Goal: Task Accomplishment & Management: Use online tool/utility

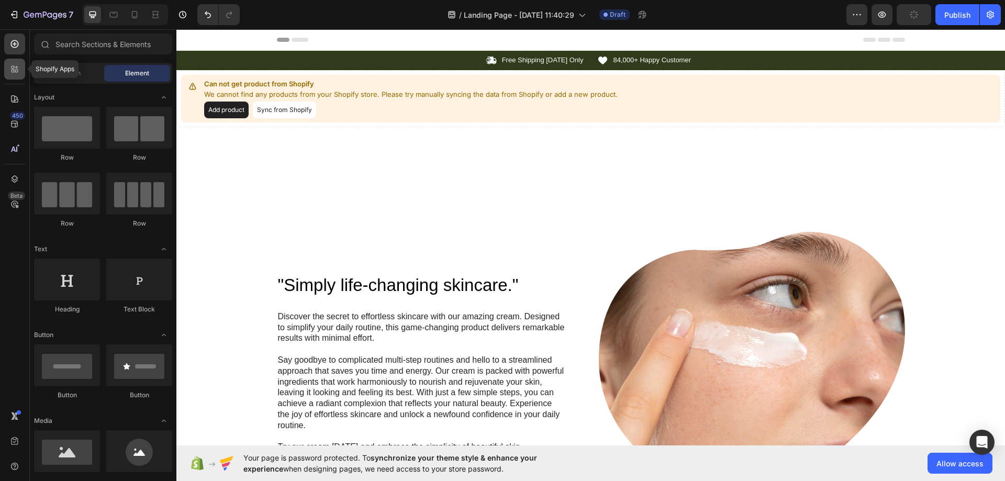
click at [18, 75] on div at bounding box center [14, 69] width 21 height 21
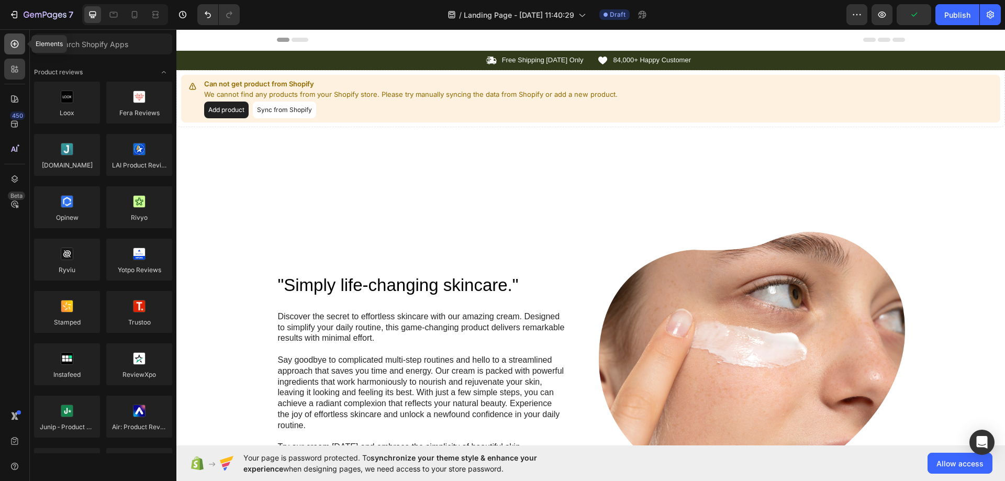
click at [17, 48] on icon at bounding box center [14, 44] width 10 height 10
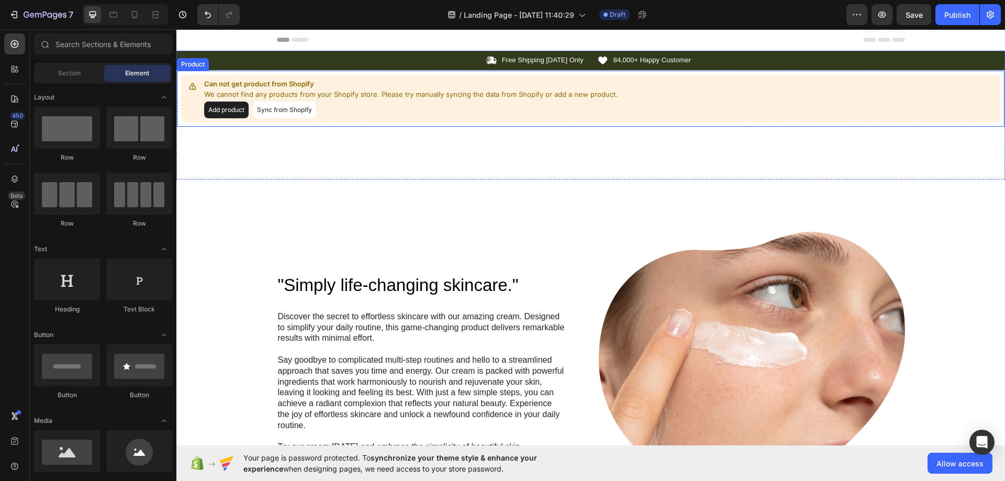
click at [275, 107] on button "Sync from Shopify" at bounding box center [284, 110] width 63 height 17
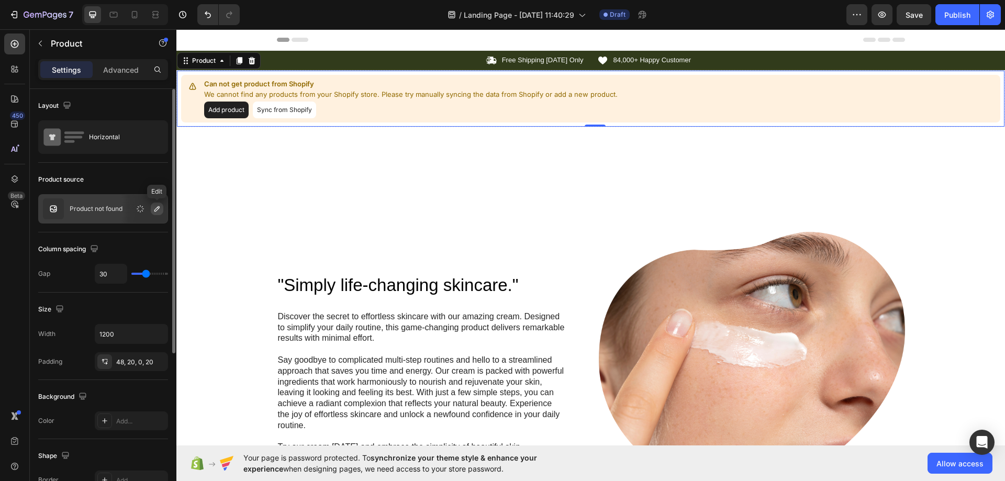
click at [159, 207] on icon "button" at bounding box center [156, 208] width 5 height 5
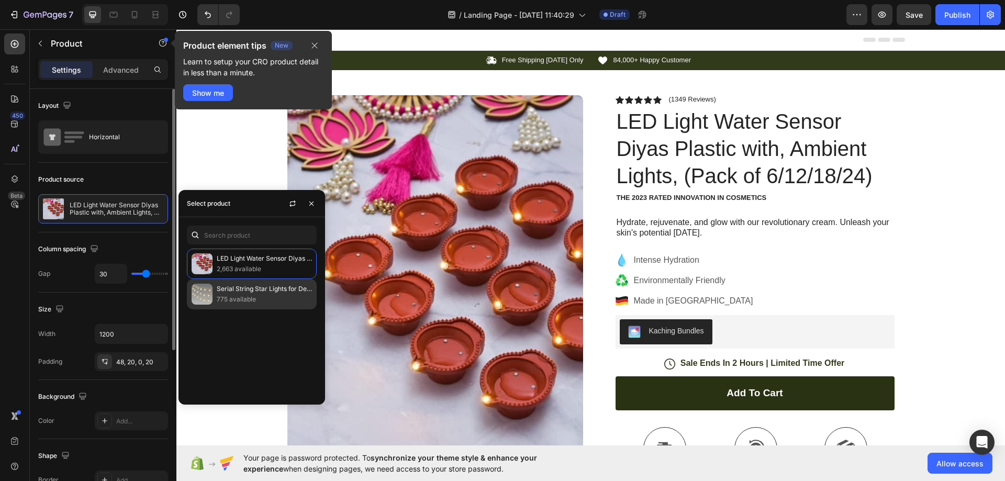
click at [254, 296] on p "775 available" at bounding box center [264, 299] width 95 height 10
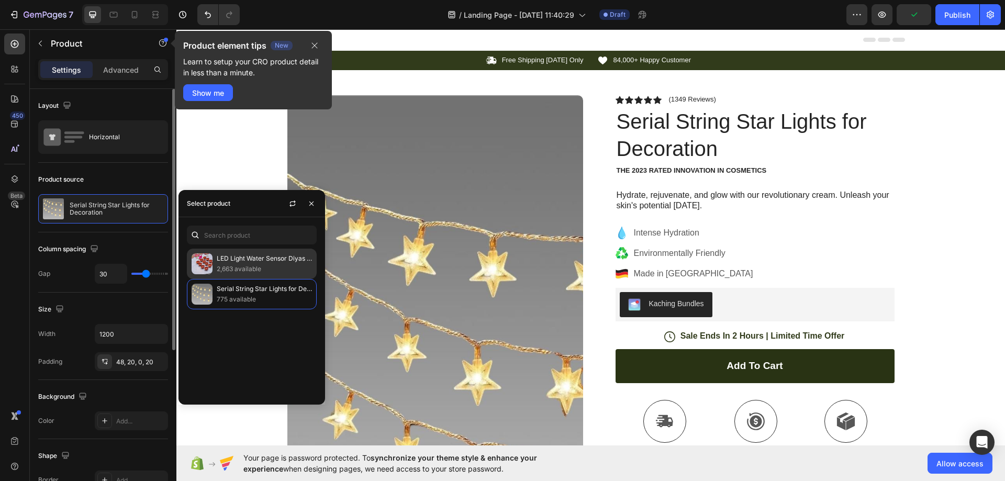
click at [251, 264] on p "2,663 available" at bounding box center [264, 269] width 95 height 10
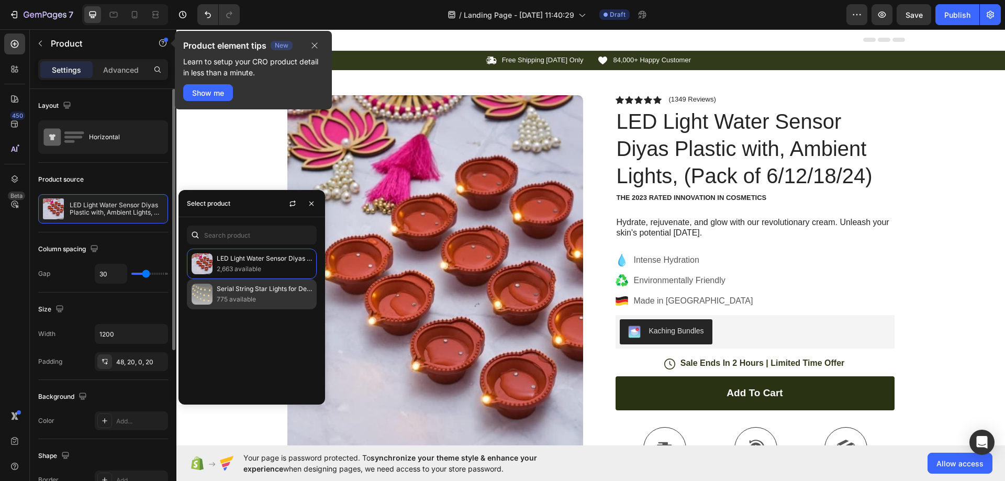
click at [249, 298] on p "775 available" at bounding box center [264, 299] width 95 height 10
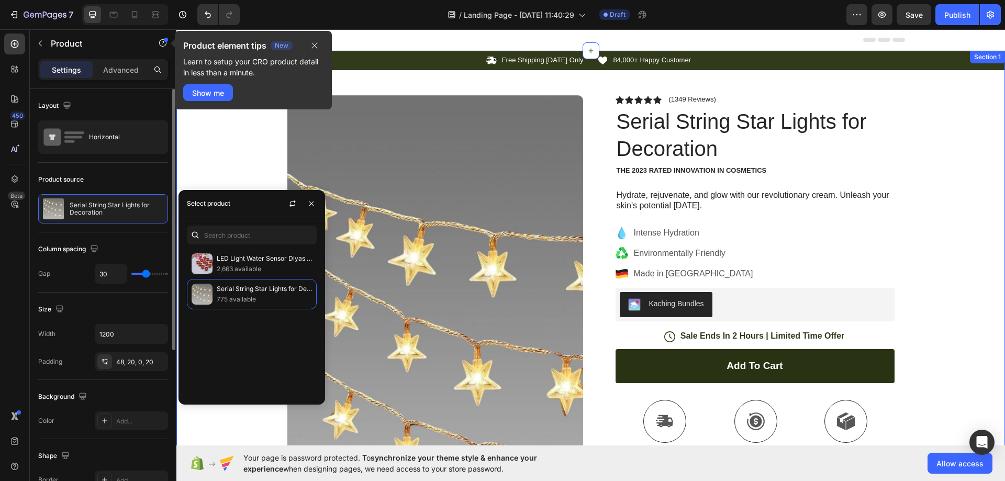
click at [991, 123] on div "Icon Free Shipping [DATE] Only Text Block Row Icon 84,000+ Happy Customer Text …" at bounding box center [590, 446] width 828 height 791
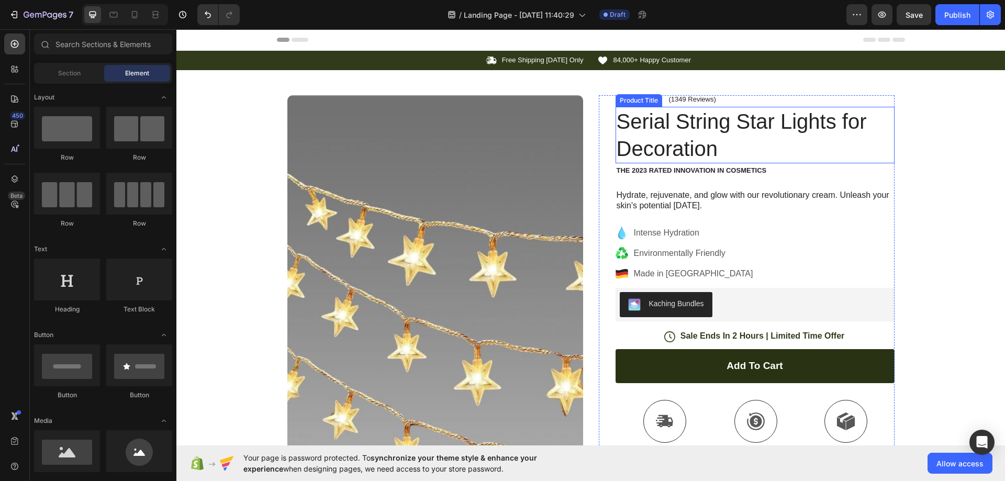
click at [694, 133] on h1 "Serial String Star Lights for Decoration" at bounding box center [754, 135] width 279 height 57
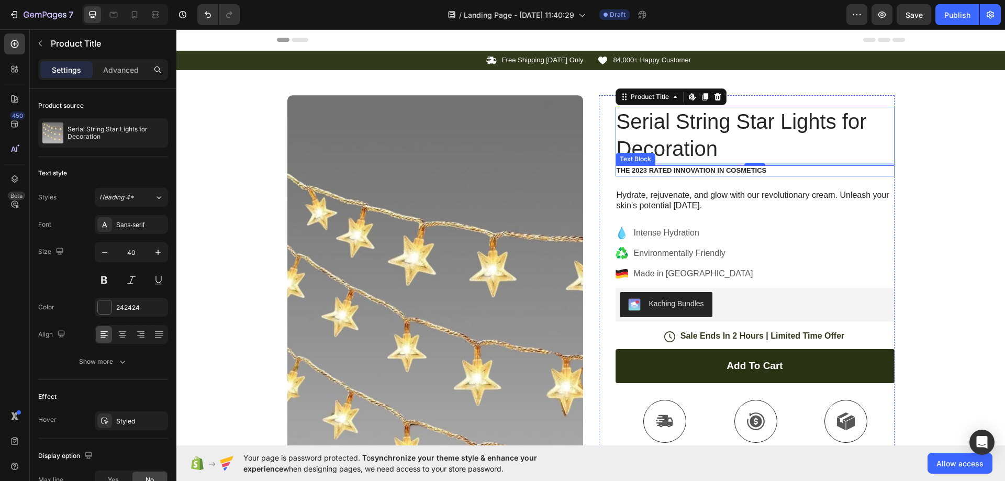
click at [665, 172] on p "The 2023 Rated Innovation in Cosmetics" at bounding box center [754, 170] width 277 height 9
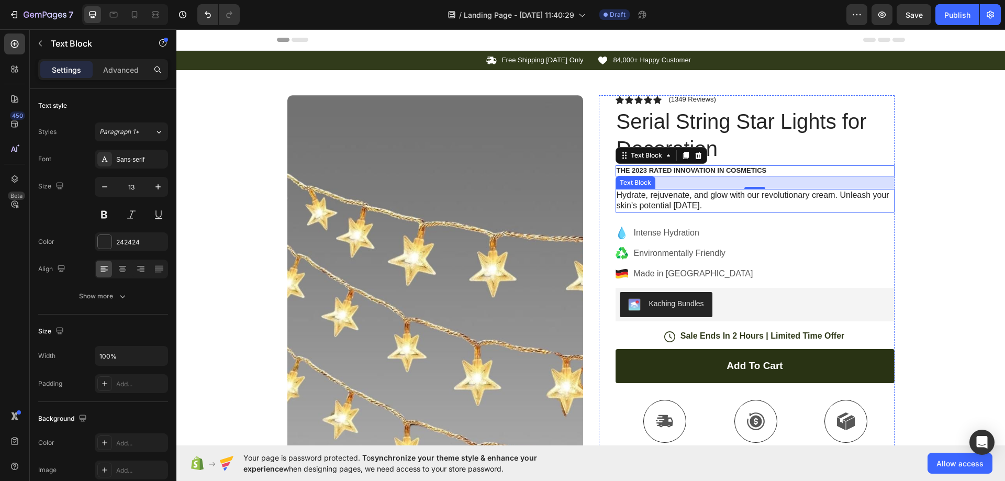
click at [715, 200] on p "Hydrate, rejuvenate, and glow with our revolutionary cream. Unleash your skin's…" at bounding box center [754, 201] width 277 height 22
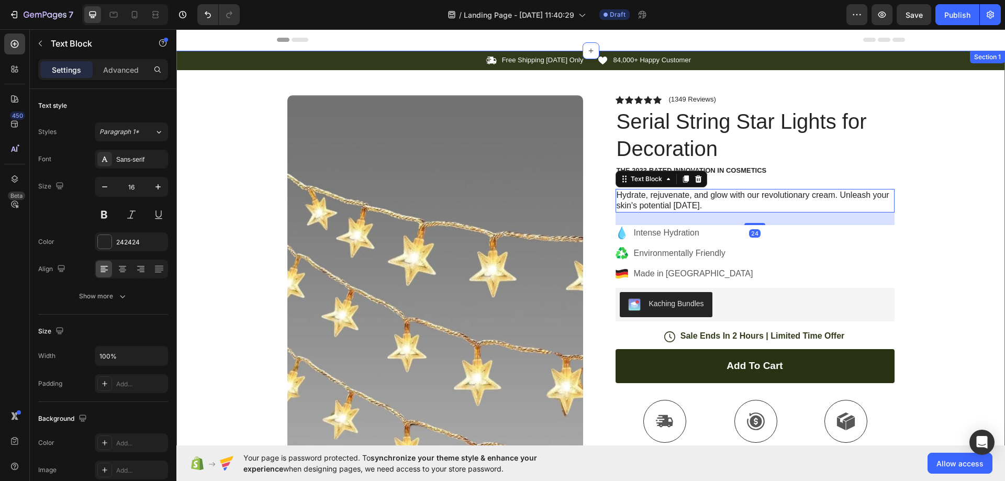
click at [911, 171] on div "Icon Free Shipping [DATE] Only Text Block Row Icon 84,000+ Happy Customer Text …" at bounding box center [590, 446] width 828 height 791
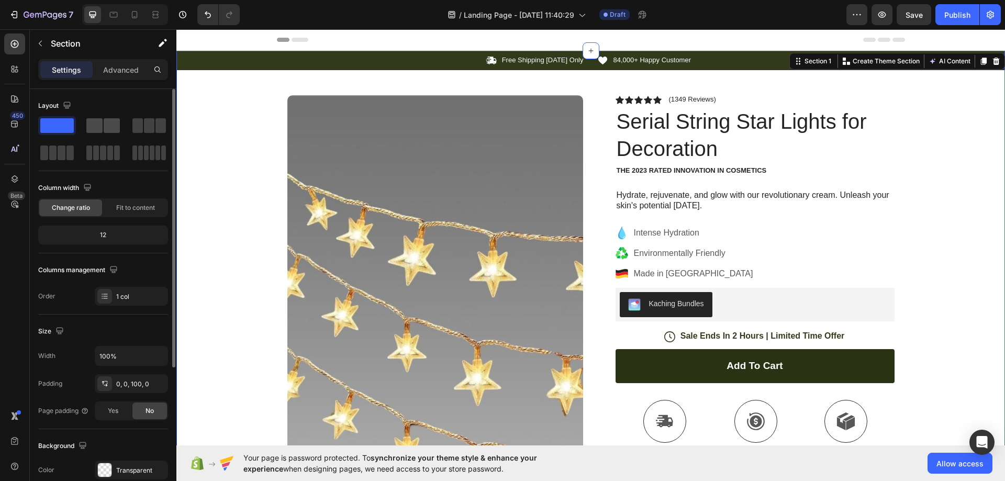
click at [89, 121] on span at bounding box center [94, 125] width 16 height 15
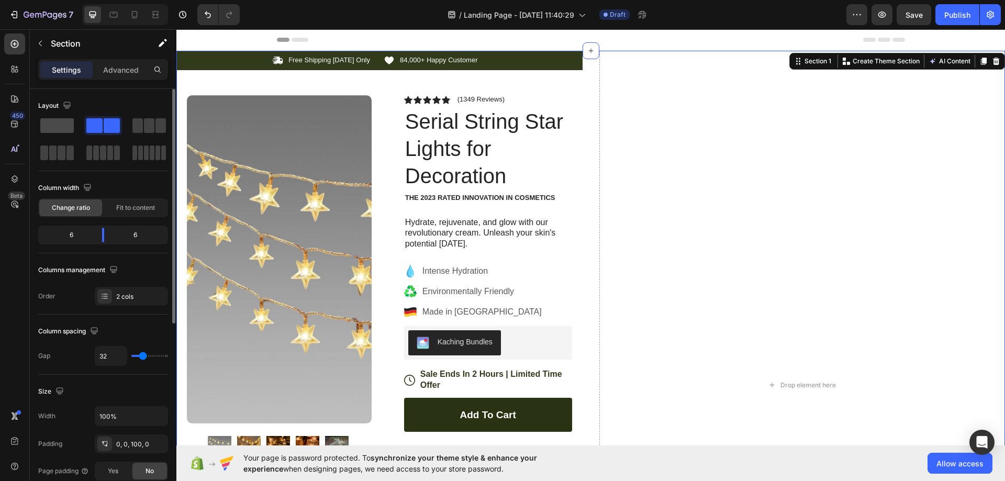
click at [62, 123] on span at bounding box center [56, 125] width 33 height 15
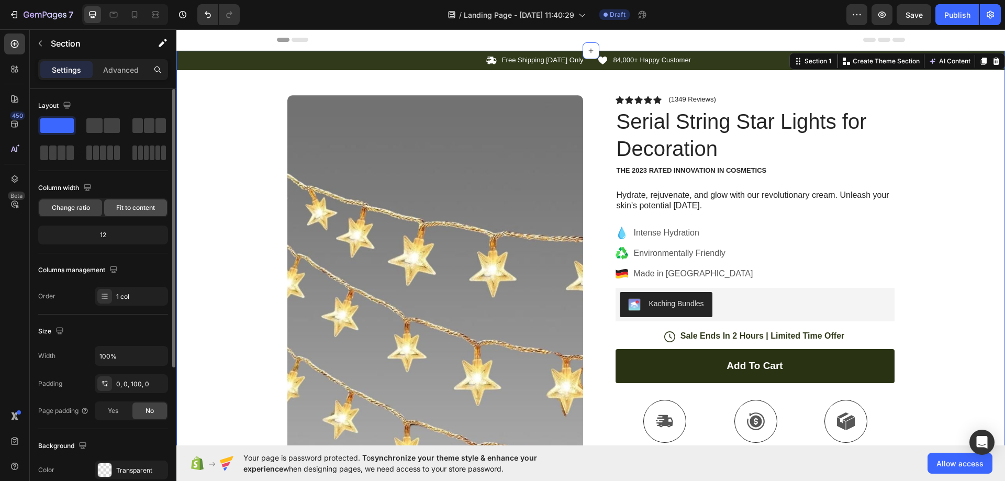
click at [148, 214] on div "Fit to content" at bounding box center [135, 207] width 63 height 17
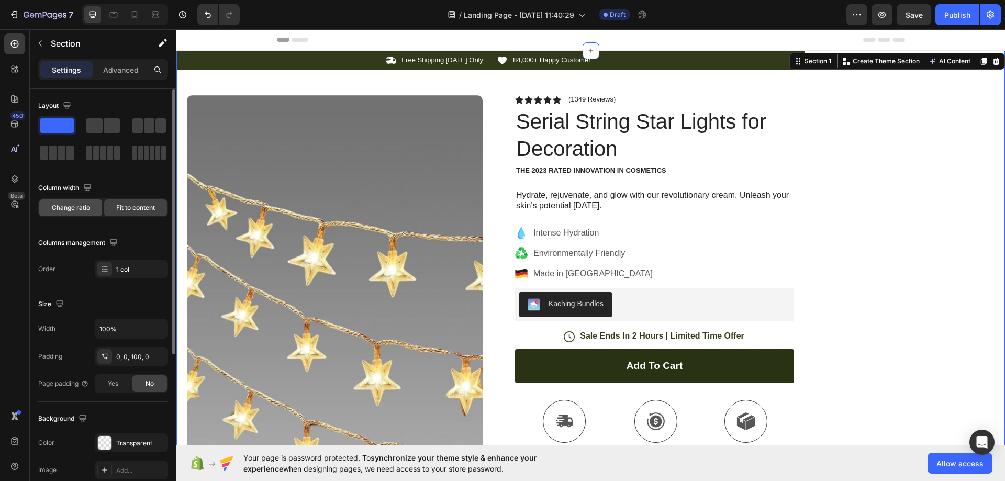
click at [82, 208] on span "Change ratio" at bounding box center [71, 207] width 38 height 9
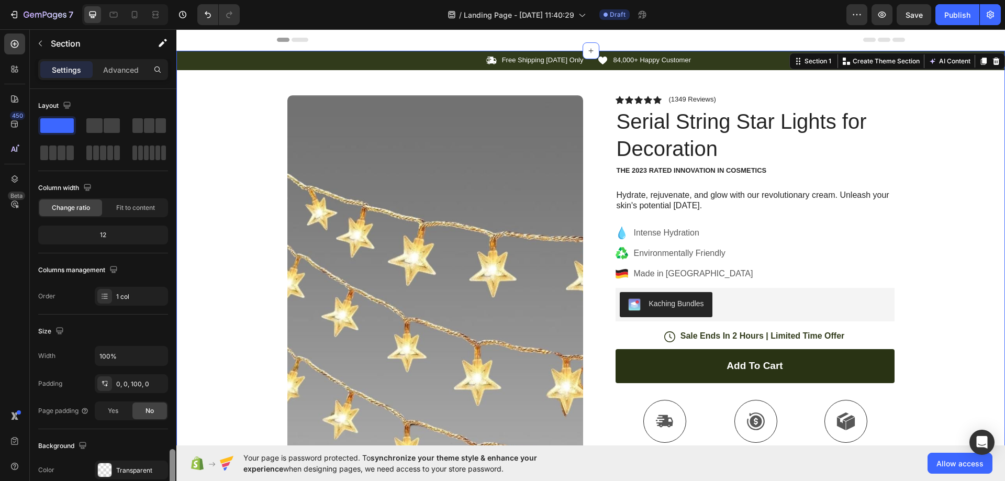
scroll to position [217, 0]
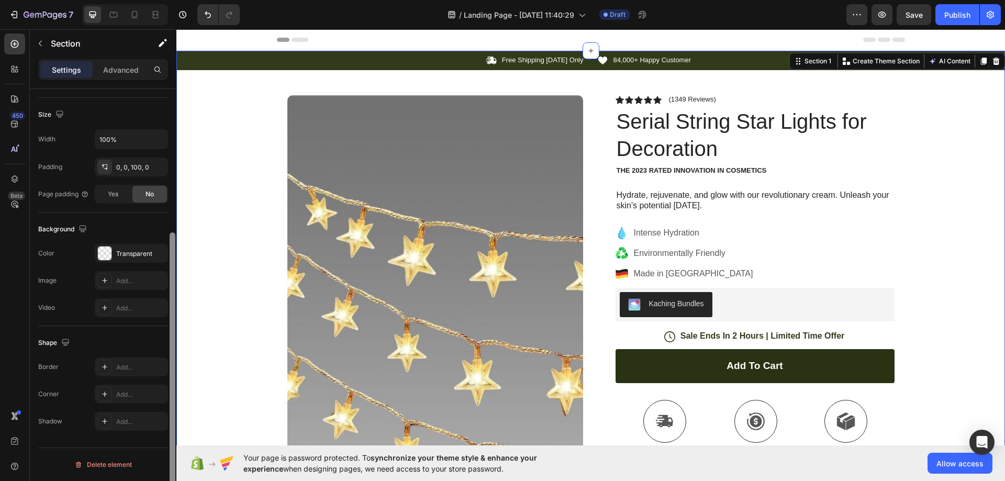
drag, startPoint x: 175, startPoint y: 339, endPoint x: 175, endPoint y: 364, distance: 24.6
click at [175, 364] on div at bounding box center [173, 300] width 8 height 422
click at [130, 138] on input "100%" at bounding box center [131, 139] width 72 height 19
click at [153, 140] on icon "button" at bounding box center [158, 139] width 10 height 10
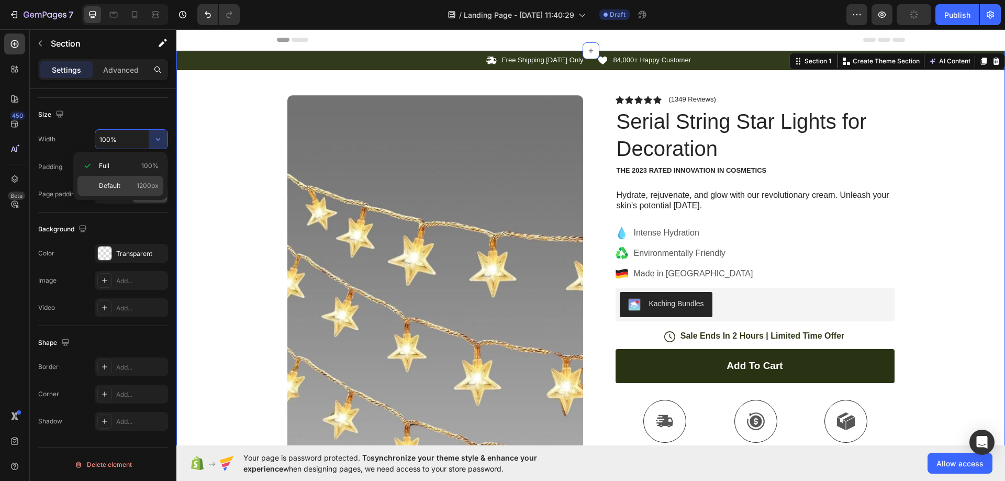
click at [106, 186] on span "Default" at bounding box center [109, 185] width 21 height 9
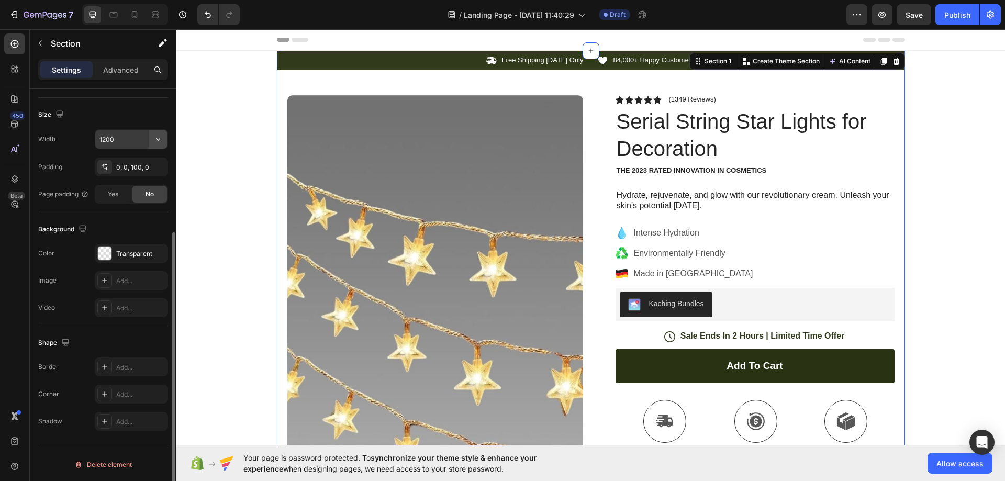
click at [154, 138] on icon "button" at bounding box center [158, 139] width 10 height 10
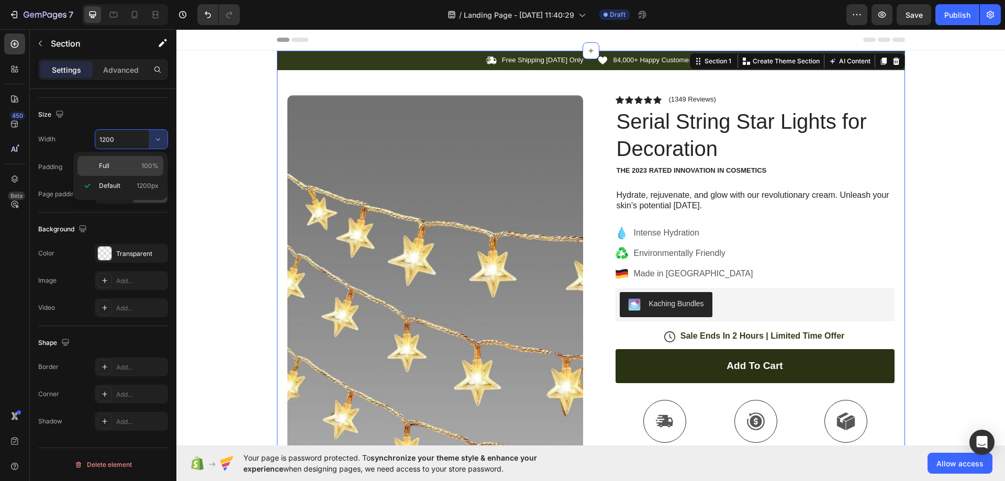
click at [120, 162] on p "Full 100%" at bounding box center [129, 165] width 60 height 9
type input "100%"
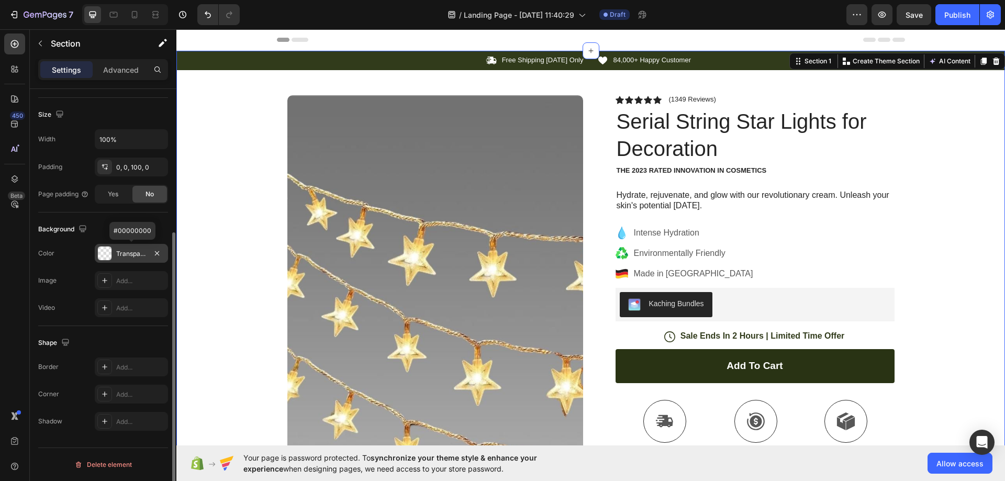
click at [107, 254] on div at bounding box center [105, 253] width 14 height 14
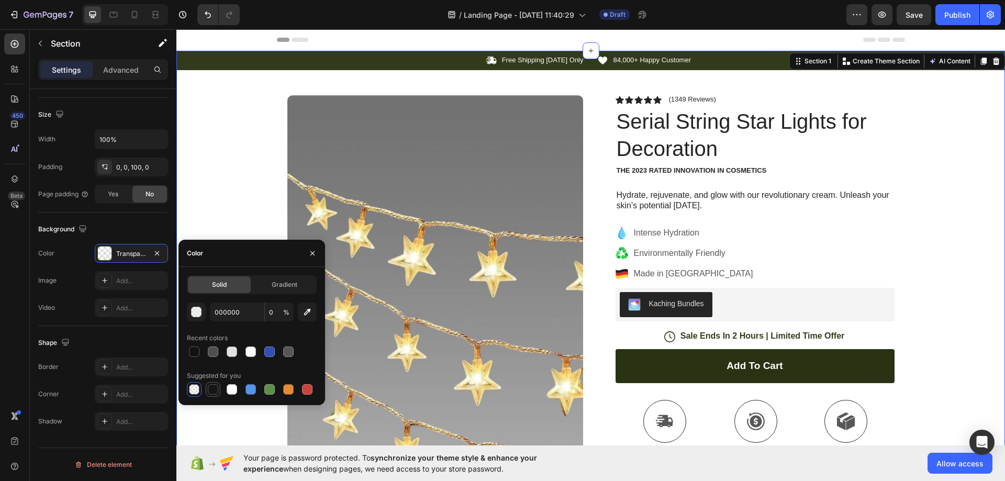
click at [219, 385] on div at bounding box center [213, 389] width 13 height 13
type input "151515"
type input "100"
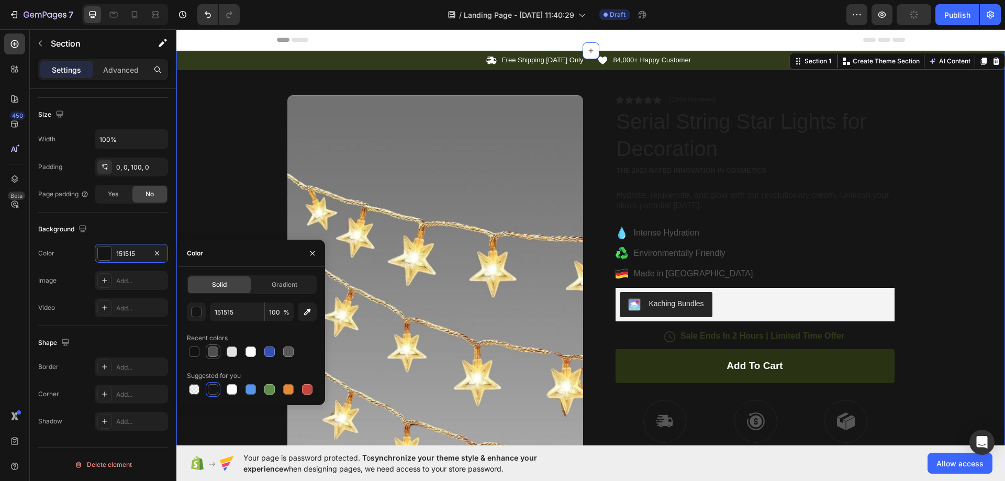
click at [215, 351] on div at bounding box center [213, 351] width 10 height 10
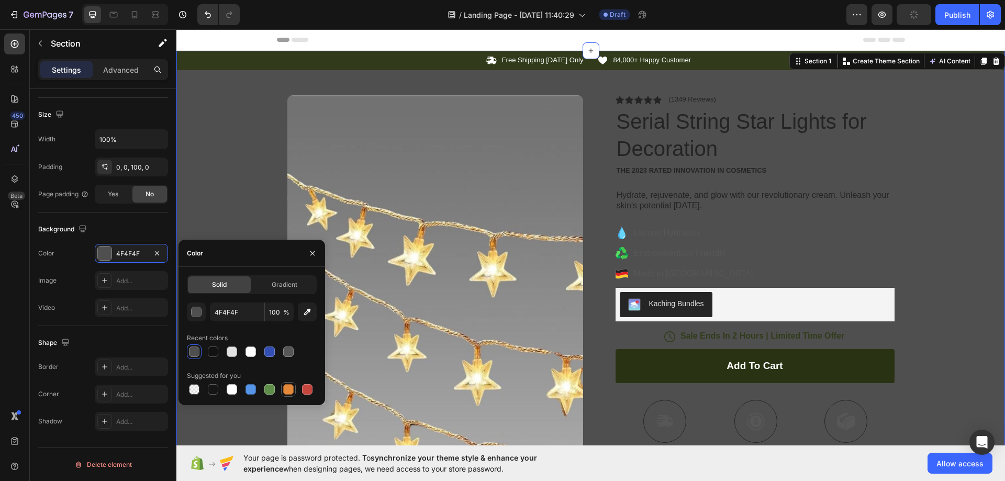
click at [288, 393] on div at bounding box center [288, 389] width 10 height 10
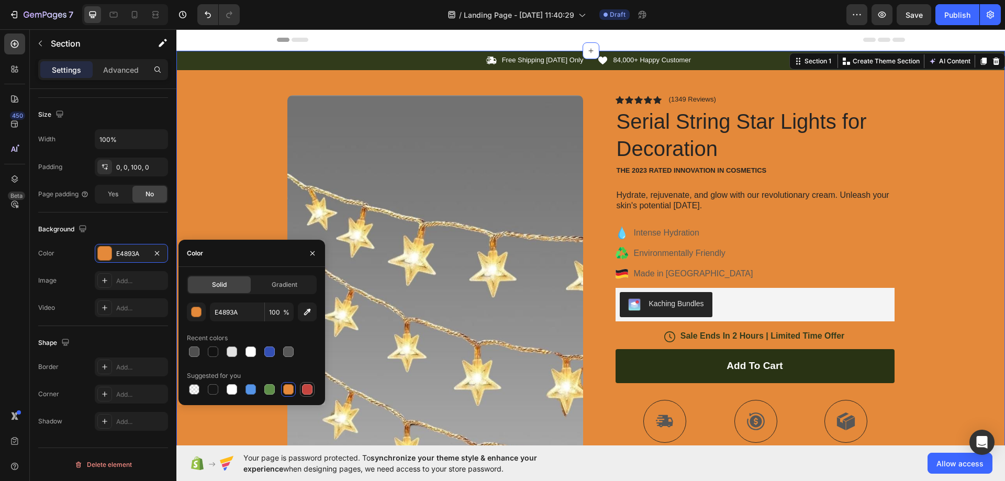
click at [305, 389] on div at bounding box center [307, 389] width 10 height 10
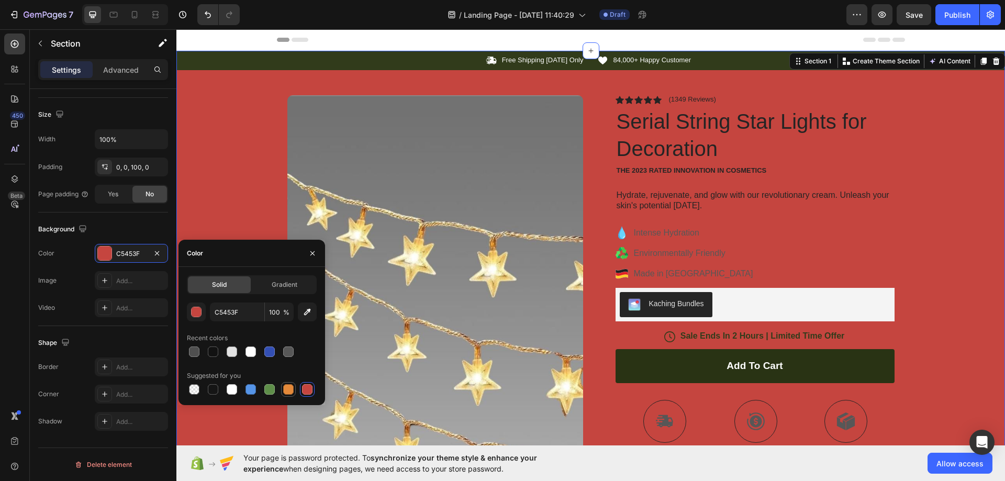
click at [291, 389] on div at bounding box center [288, 389] width 10 height 10
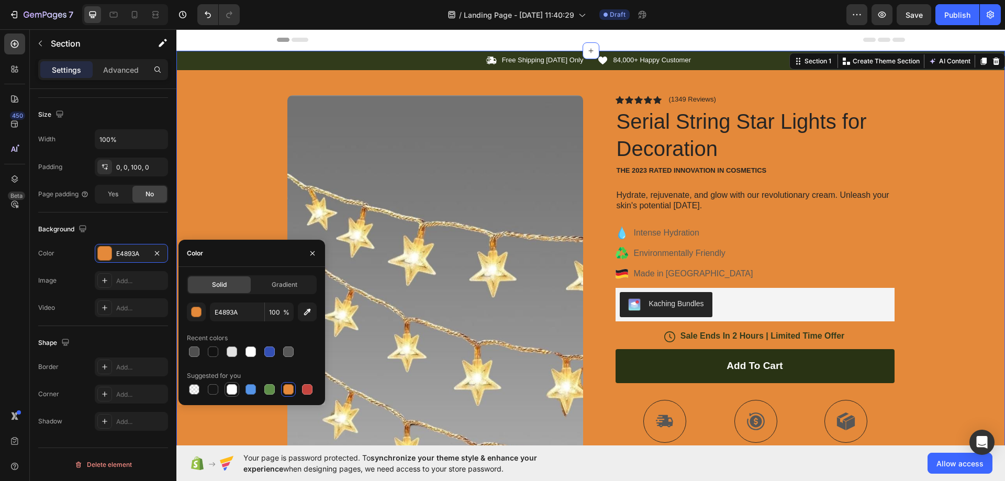
click at [230, 385] on div at bounding box center [232, 389] width 10 height 10
type input "FFFFFF"
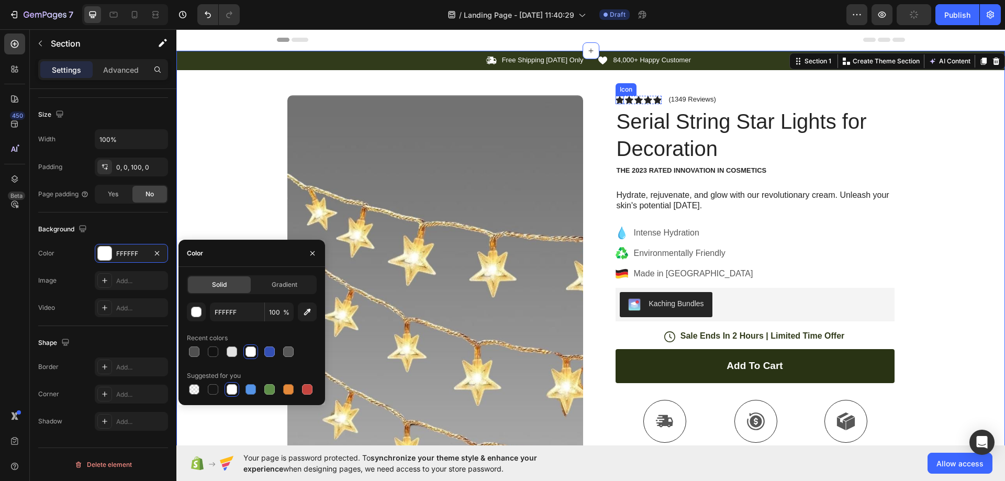
click at [615, 99] on icon at bounding box center [619, 100] width 8 height 8
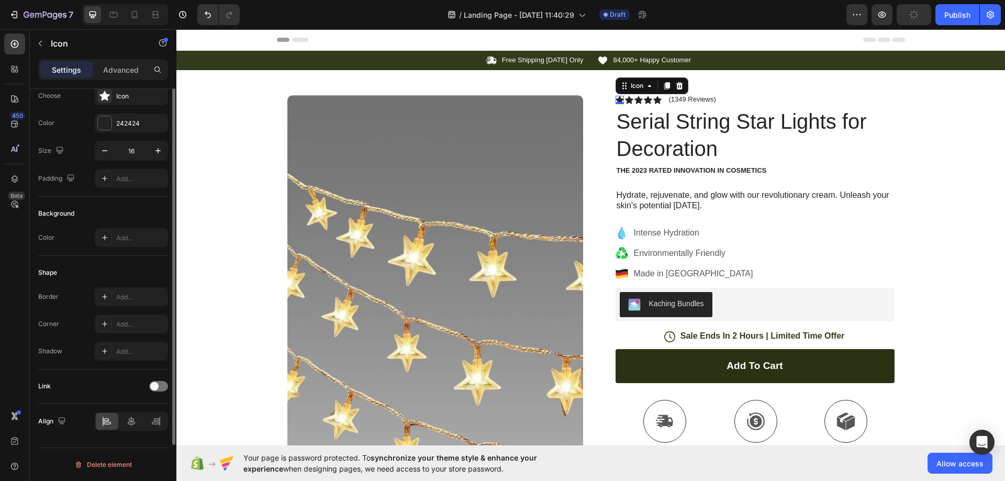
scroll to position [0, 0]
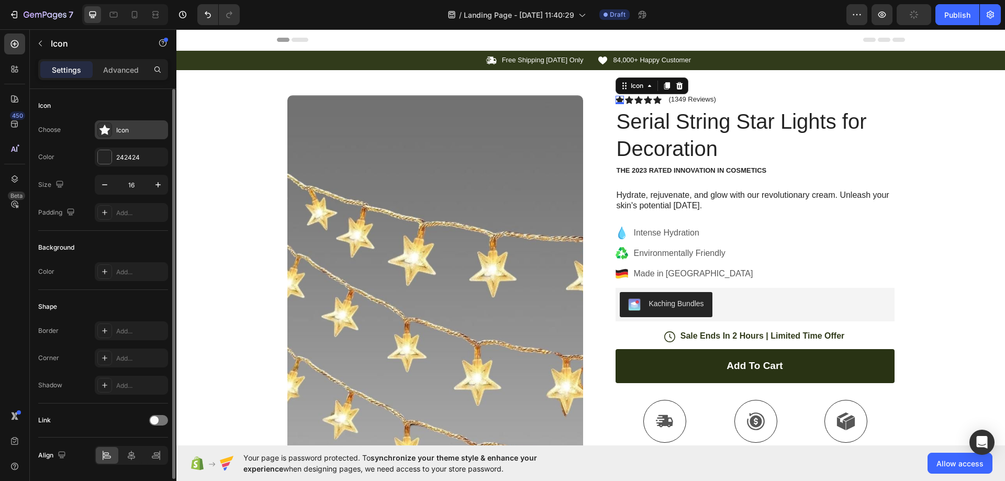
click at [109, 133] on icon at bounding box center [104, 130] width 10 height 10
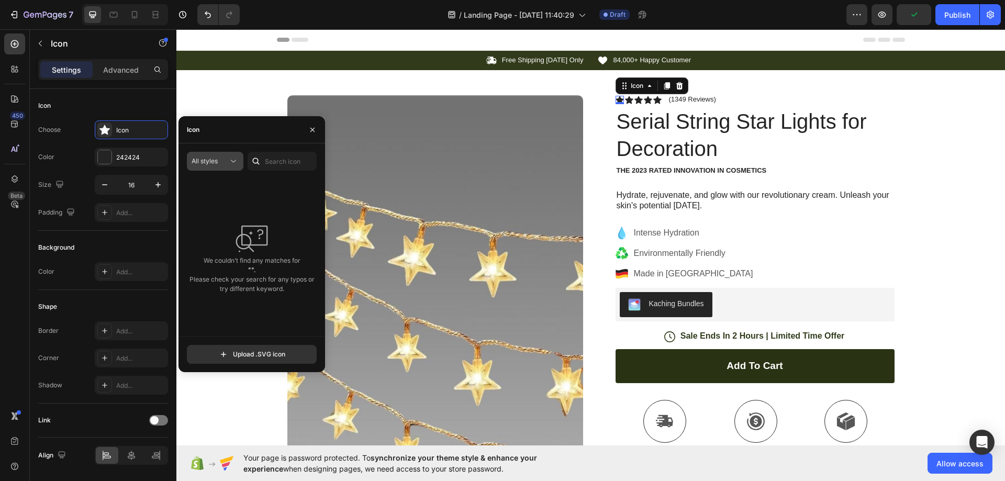
click at [238, 159] on icon at bounding box center [233, 161] width 10 height 10
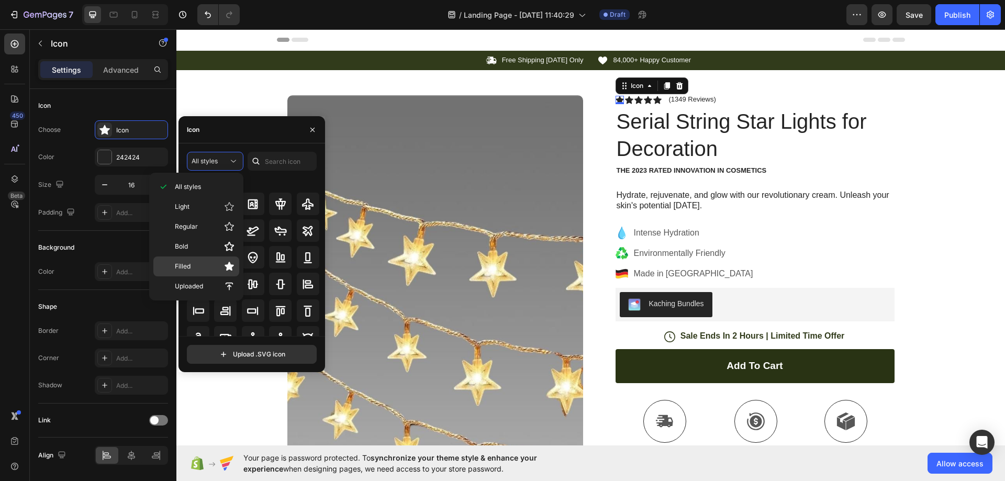
click at [211, 270] on p "Filled" at bounding box center [205, 266] width 60 height 10
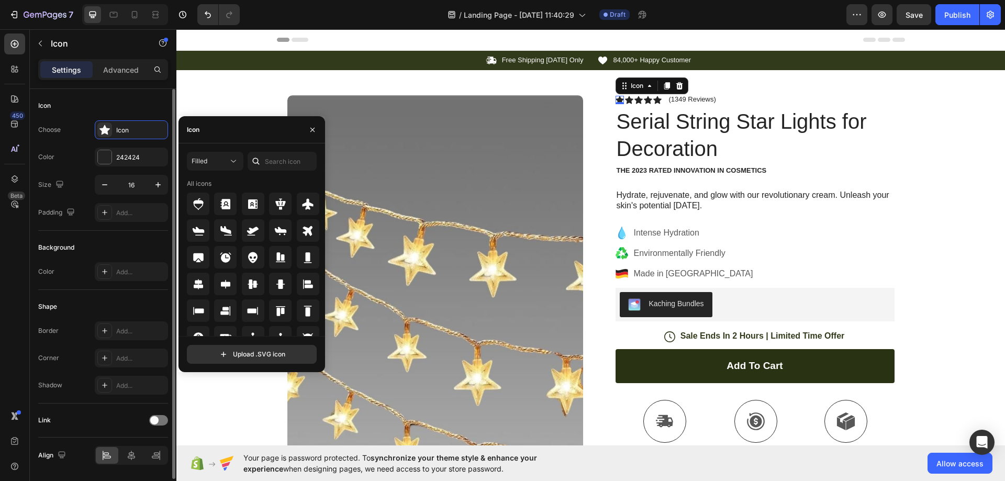
click at [75, 167] on div "Choose Icon Color 242424 Size 16 Padding Add..." at bounding box center [103, 171] width 130 height 102
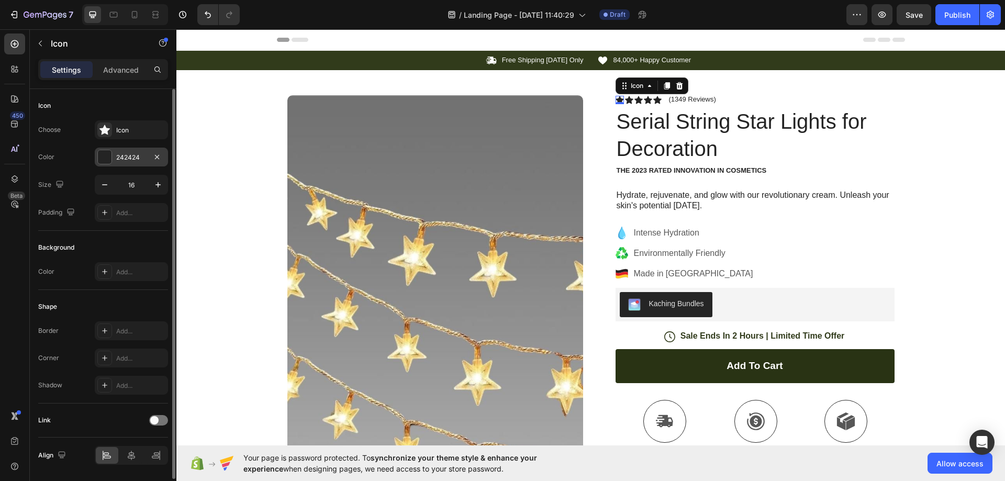
click at [106, 160] on div at bounding box center [105, 157] width 14 height 14
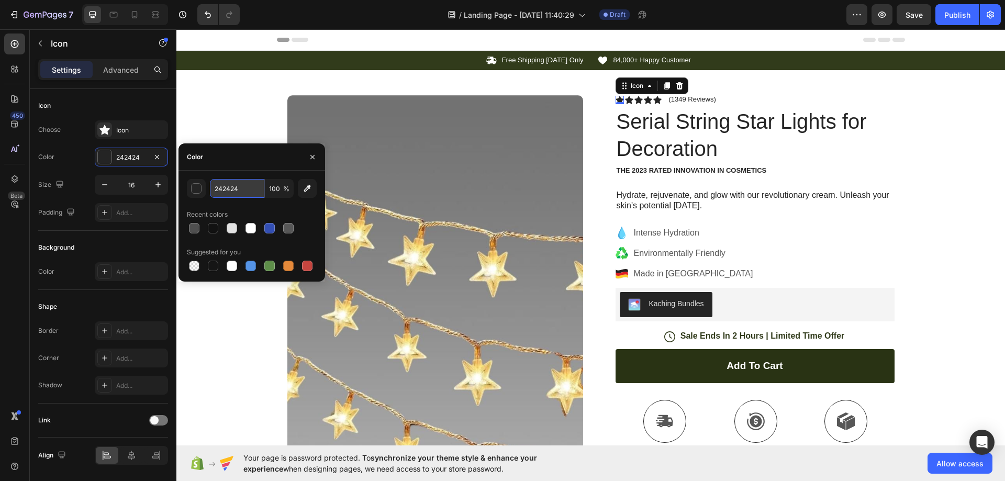
click at [238, 187] on input "242424" at bounding box center [237, 188] width 54 height 19
click at [246, 183] on input "242424" at bounding box center [237, 188] width 54 height 19
type input "2"
paste input "ffc83d"
type input "ffc83d"
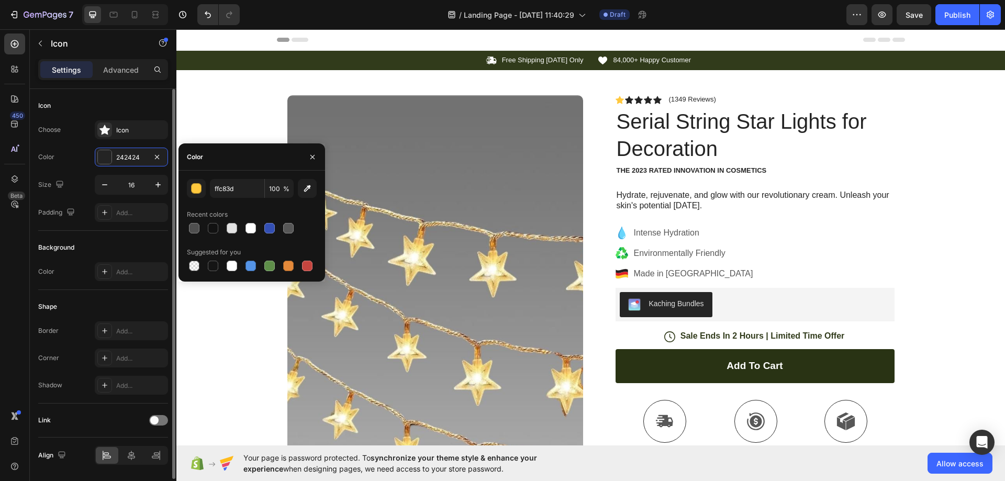
click at [148, 96] on div "Icon Choose Icon Color 242424 Size 16 Padding Add..." at bounding box center [103, 160] width 130 height 142
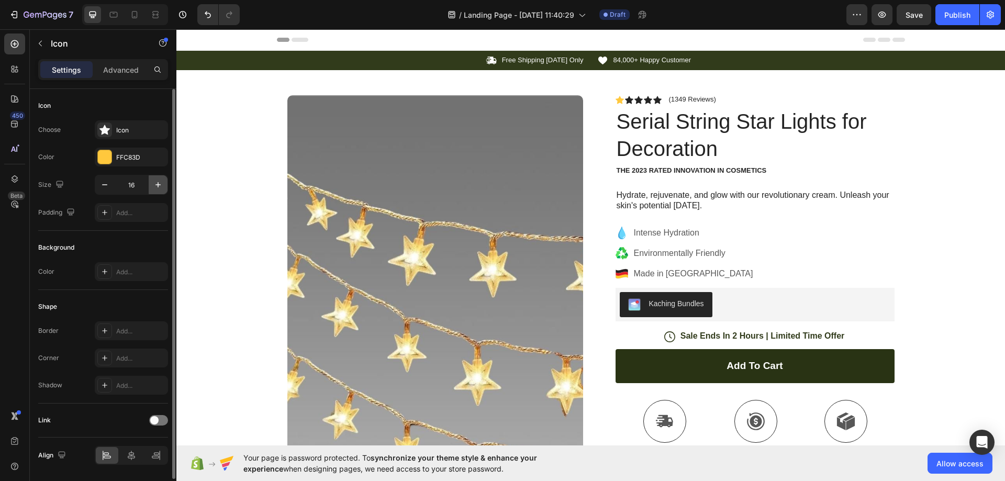
click at [156, 187] on icon "button" at bounding box center [158, 185] width 10 height 10
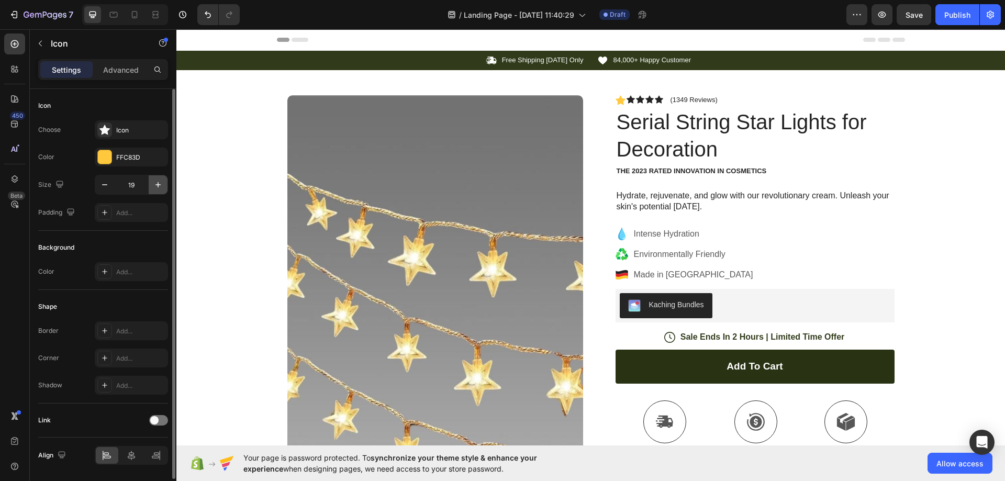
click at [156, 187] on icon "button" at bounding box center [158, 185] width 10 height 10
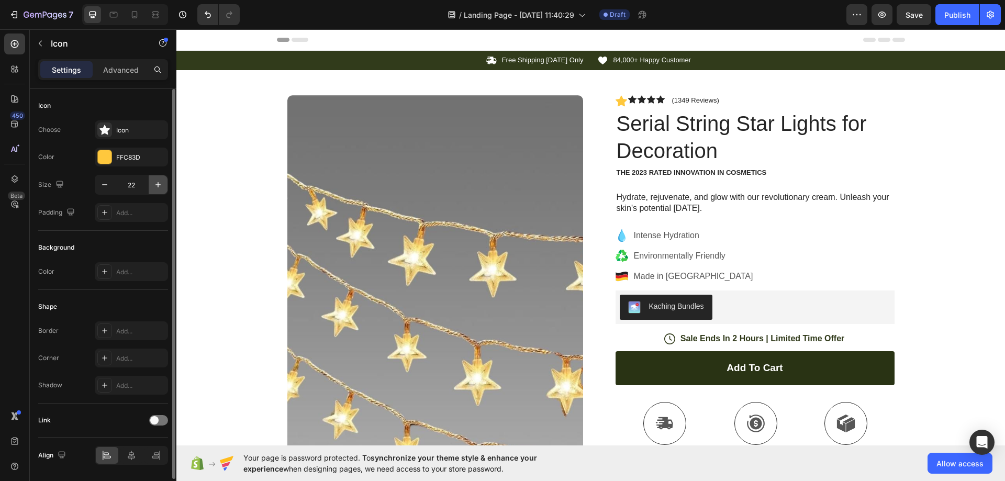
click at [156, 187] on icon "button" at bounding box center [158, 185] width 10 height 10
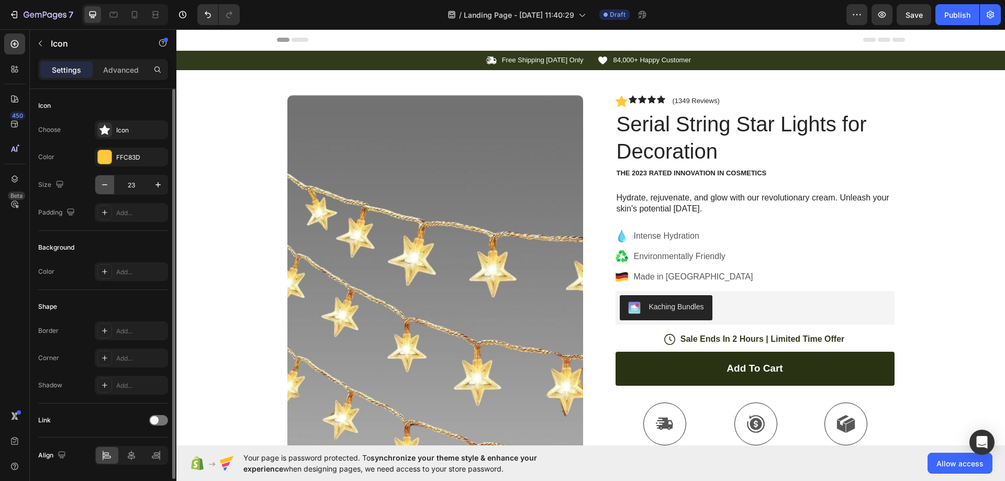
click at [98, 190] on button "button" at bounding box center [104, 184] width 19 height 19
type input "22"
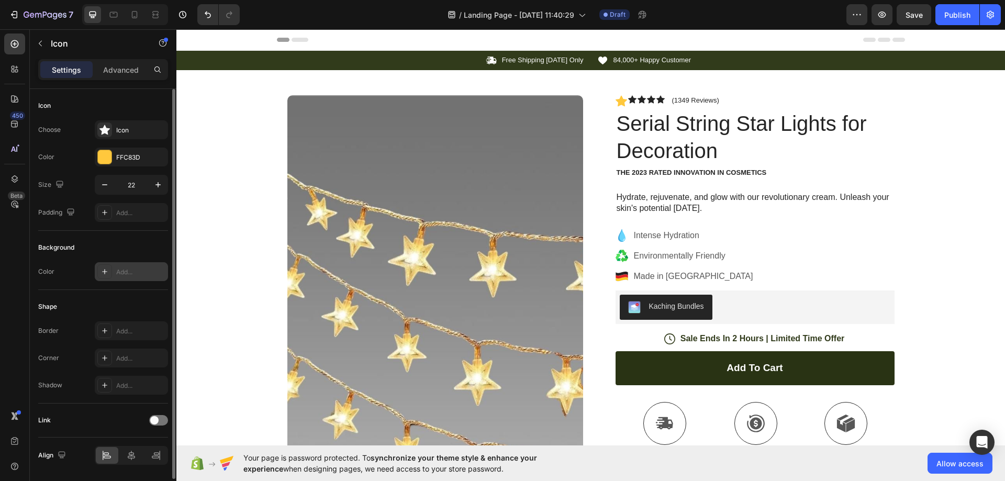
click at [106, 271] on icon at bounding box center [104, 271] width 8 height 8
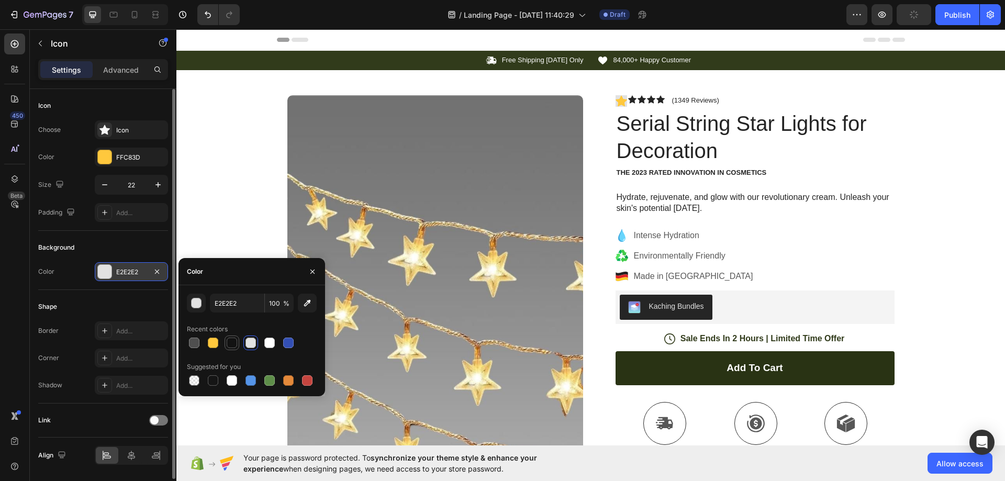
click at [233, 341] on div at bounding box center [232, 343] width 10 height 10
click at [296, 383] on div at bounding box center [252, 380] width 130 height 15
click at [294, 383] on div at bounding box center [288, 380] width 13 height 13
click at [198, 346] on div at bounding box center [194, 343] width 10 height 10
click at [230, 387] on div at bounding box center [232, 380] width 15 height 15
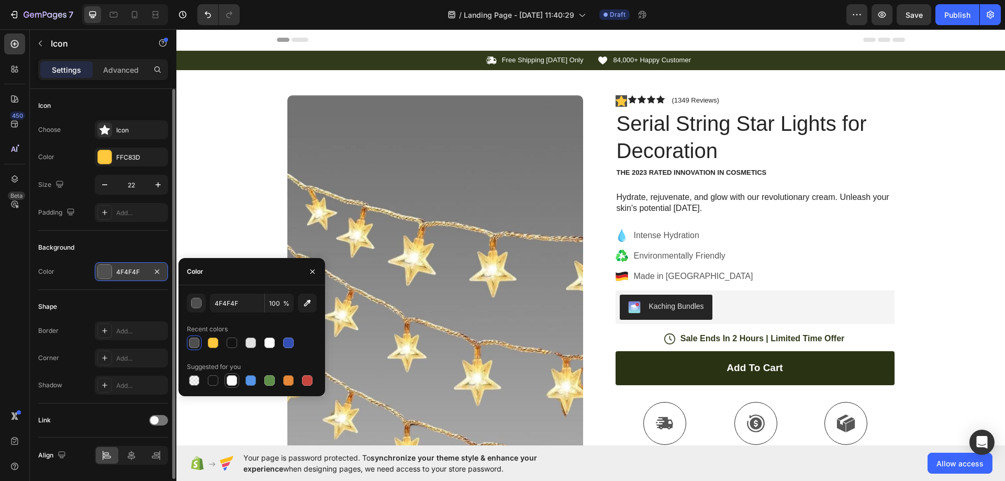
type input "FFFFFF"
click at [131, 302] on div "Shape" at bounding box center [103, 306] width 130 height 17
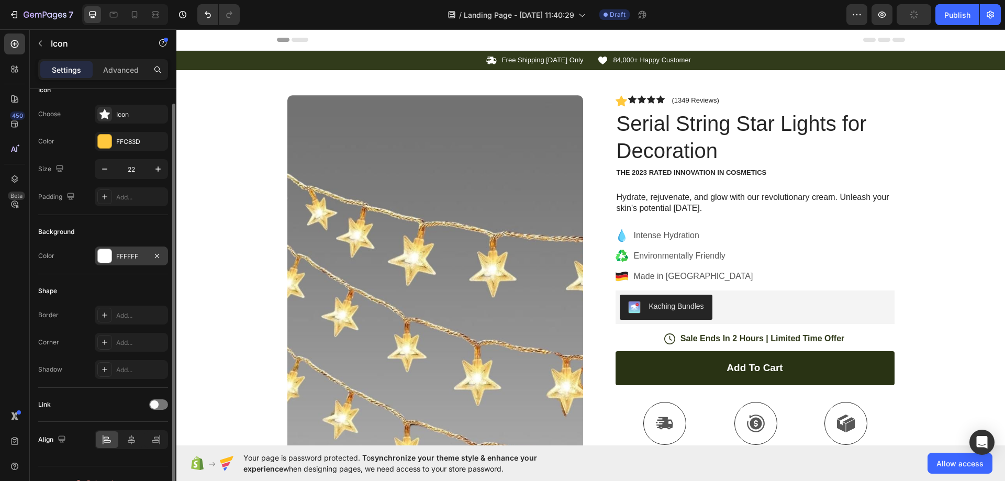
scroll to position [34, 0]
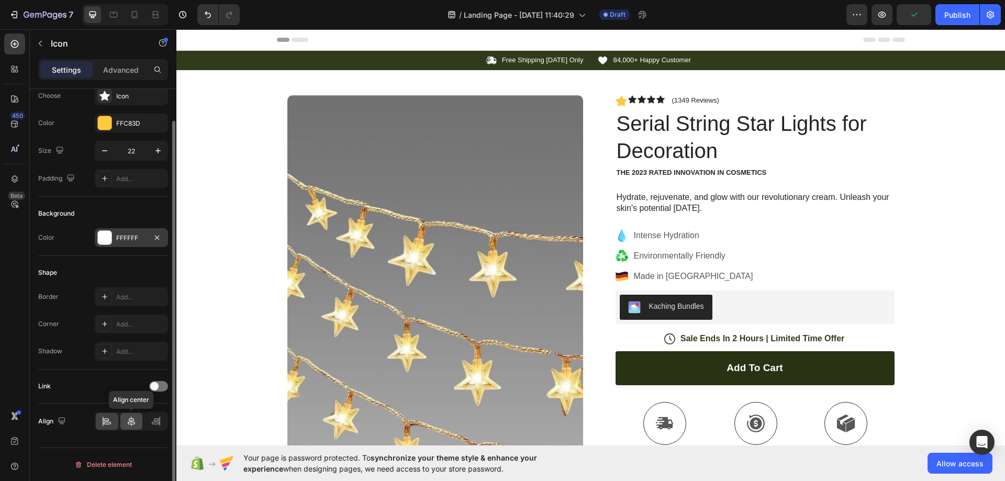
click at [131, 422] on icon at bounding box center [131, 421] width 10 height 10
click at [159, 420] on icon at bounding box center [156, 421] width 10 height 10
click at [96, 423] on div at bounding box center [107, 421] width 23 height 17
click at [110, 423] on icon at bounding box center [107, 421] width 10 height 10
click at [524, 61] on p "Free Shipping [DATE] Only" at bounding box center [543, 60] width 82 height 9
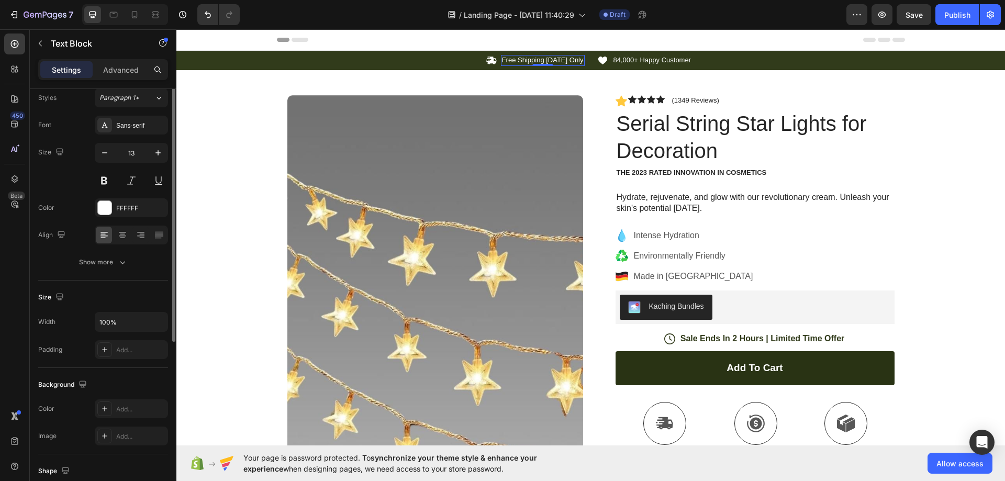
scroll to position [0, 0]
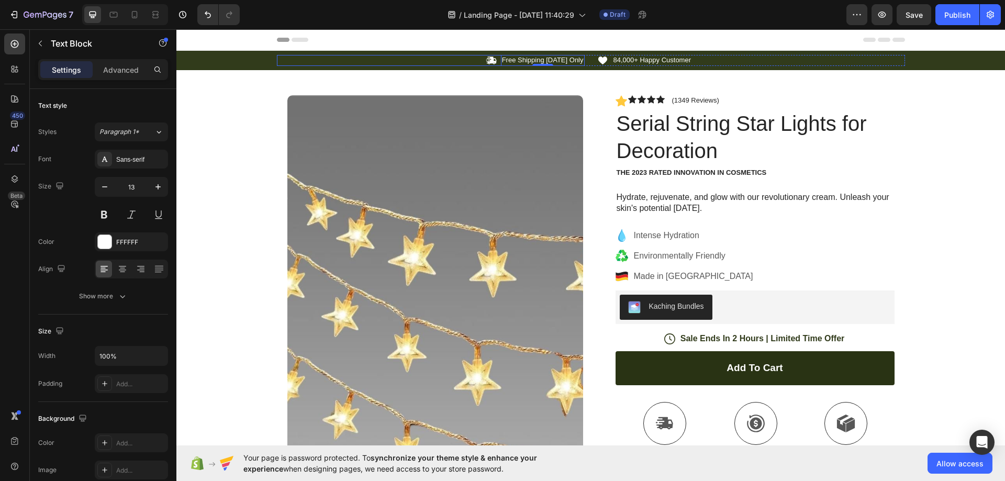
click at [272, 63] on div "Icon Free Shipping [DATE] Only Text Block 0 Row Icon 84,000+ Happy Customer Tex…" at bounding box center [590, 60] width 828 height 11
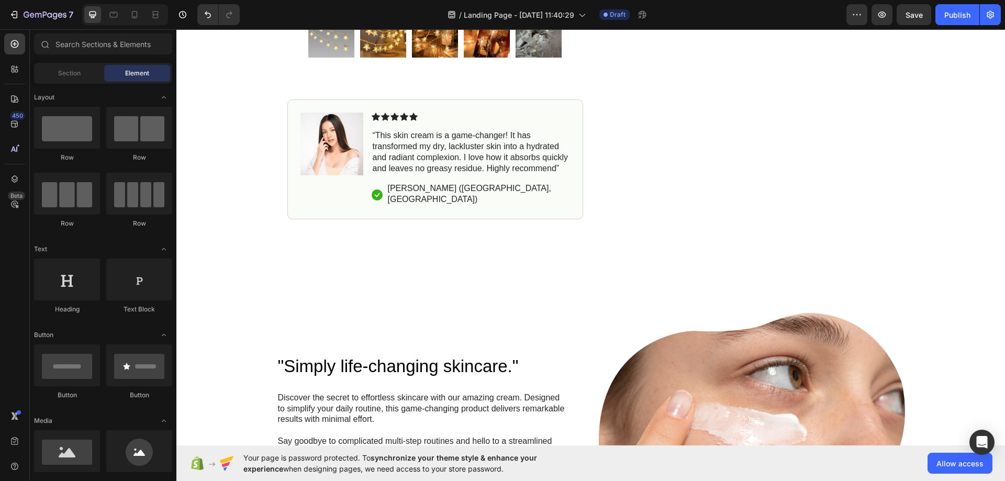
scroll to position [431, 0]
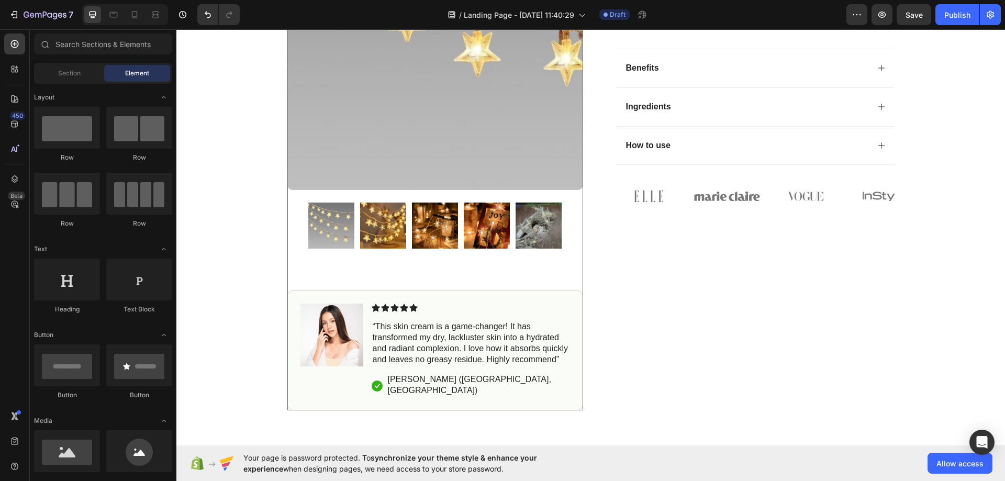
click at [446, 219] on img at bounding box center [435, 226] width 46 height 46
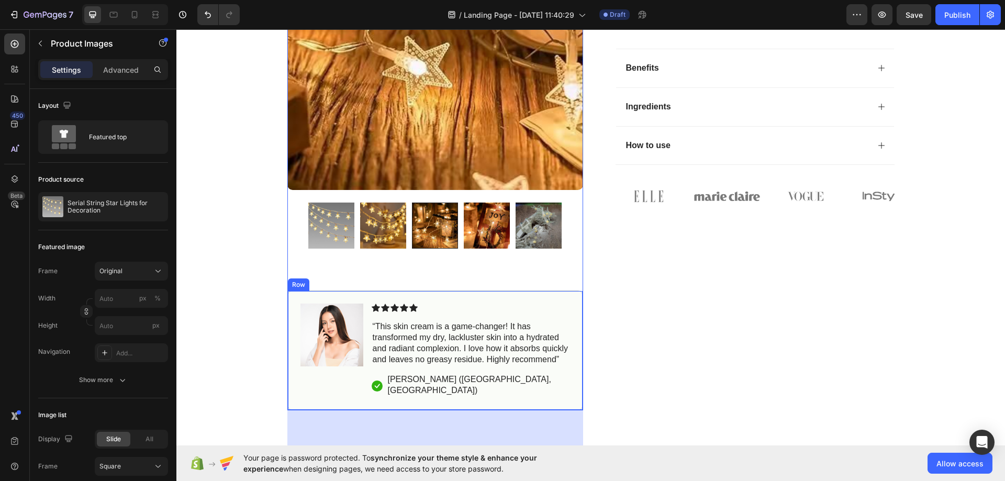
click at [305, 298] on div "Image Icon Icon Icon Icon Icon Icon List “This skin cream is a game-changer! It…" at bounding box center [435, 350] width 296 height 120
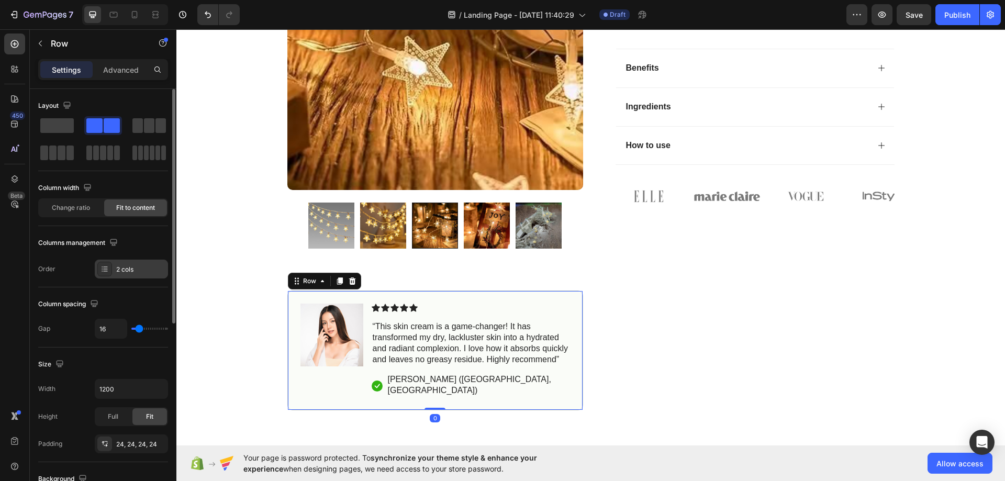
click at [104, 276] on div "2 cols" at bounding box center [131, 269] width 73 height 19
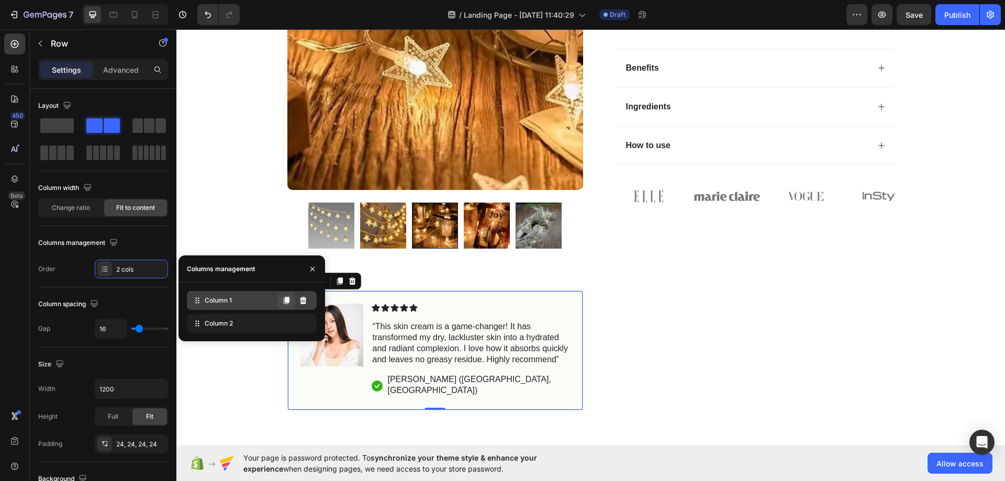
click at [286, 304] on icon at bounding box center [287, 300] width 6 height 7
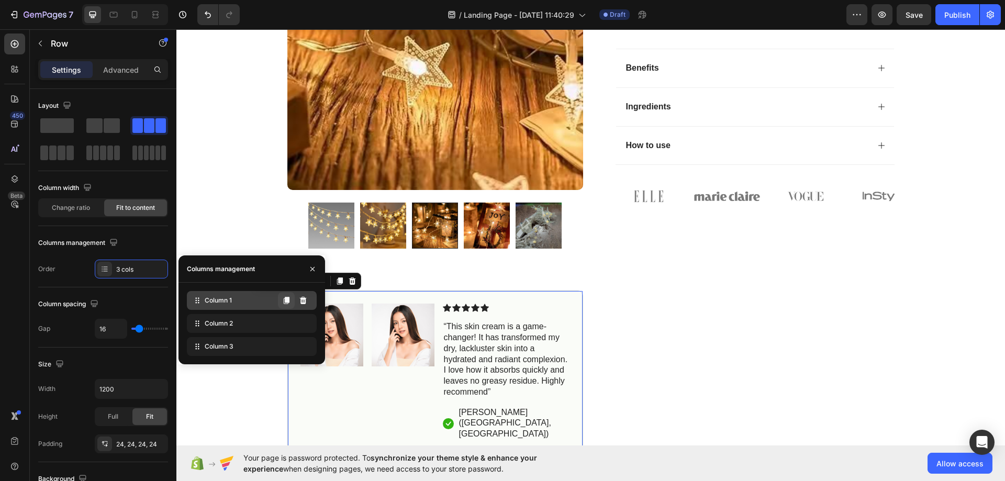
click at [286, 304] on icon at bounding box center [287, 300] width 6 height 7
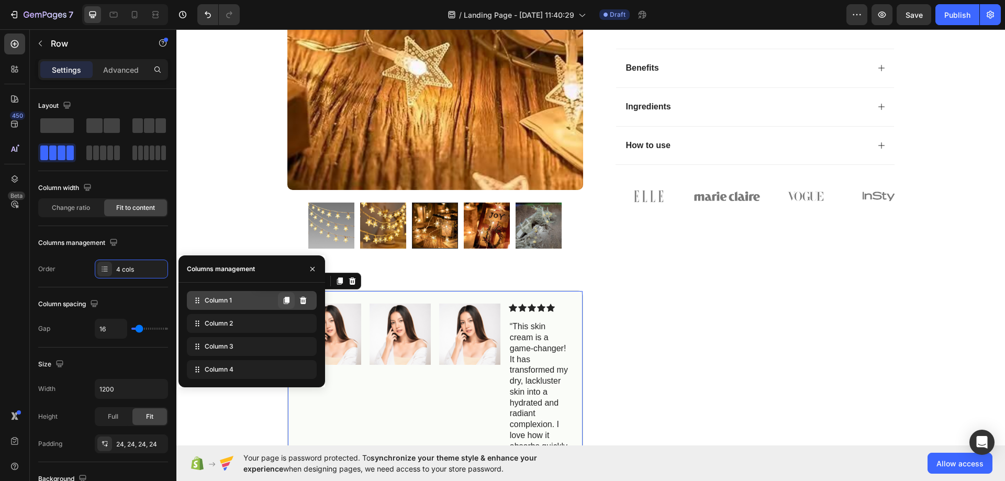
click at [286, 304] on icon at bounding box center [287, 300] width 6 height 7
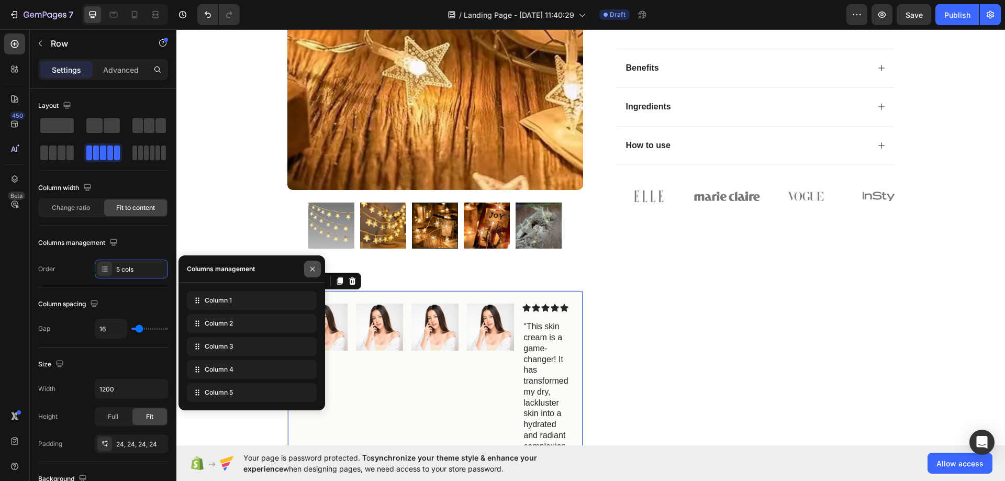
click at [311, 265] on icon "button" at bounding box center [312, 269] width 8 height 8
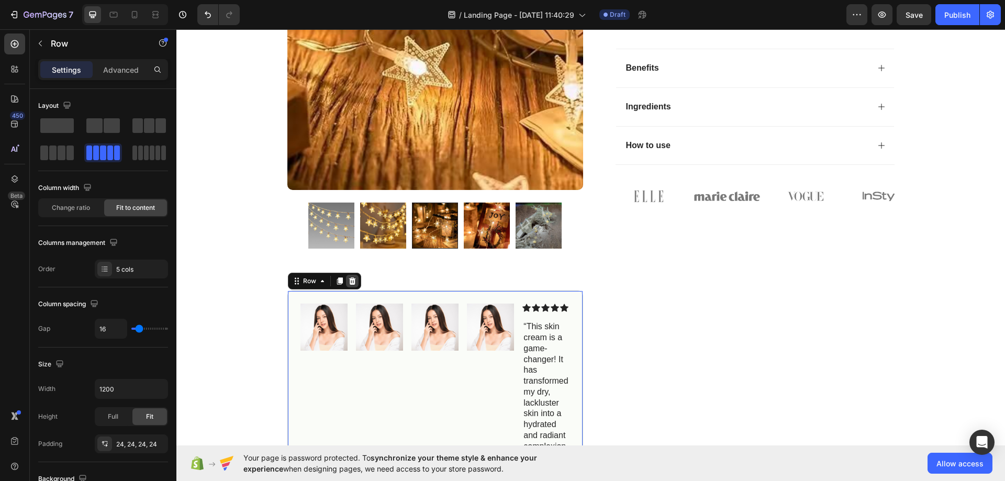
click at [349, 280] on icon at bounding box center [352, 280] width 7 height 7
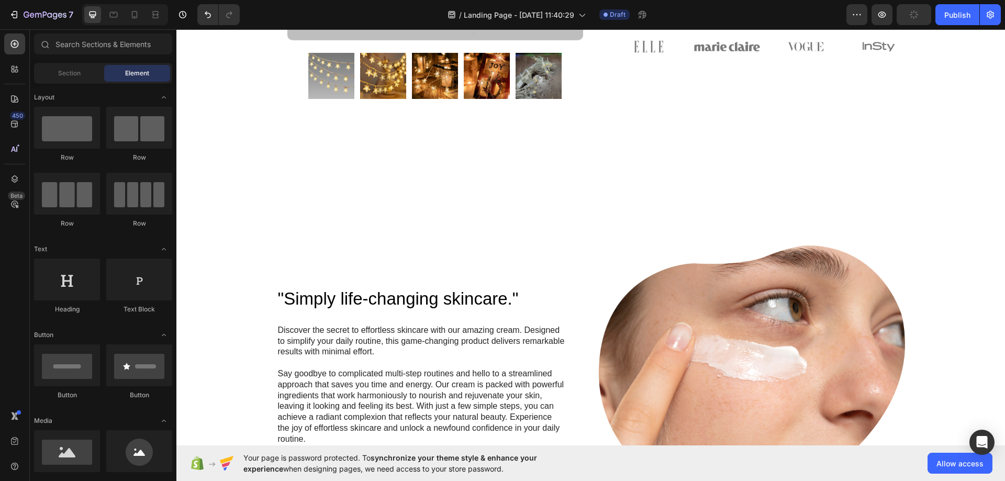
scroll to position [577, 0]
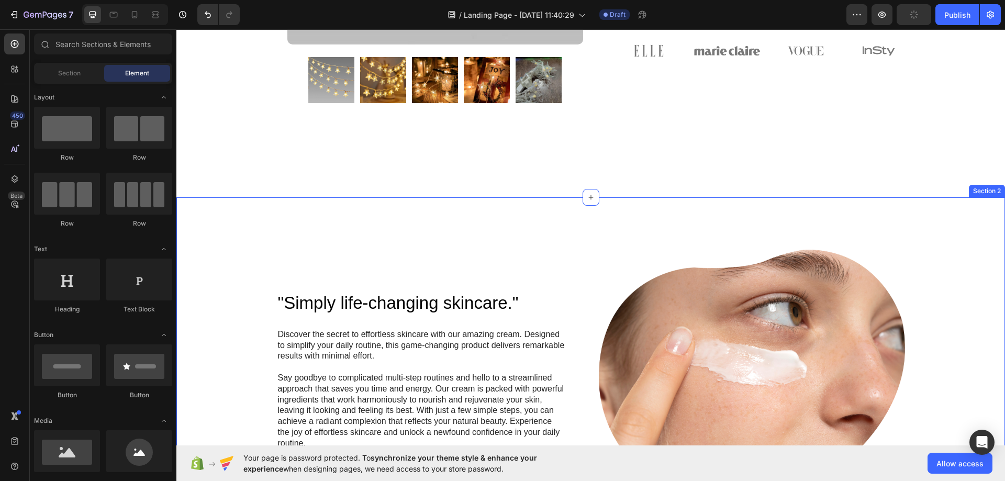
click at [448, 237] on div ""Simply life-changing skincare." Heading Discover the secret to effortless skin…" at bounding box center [590, 482] width 828 height 571
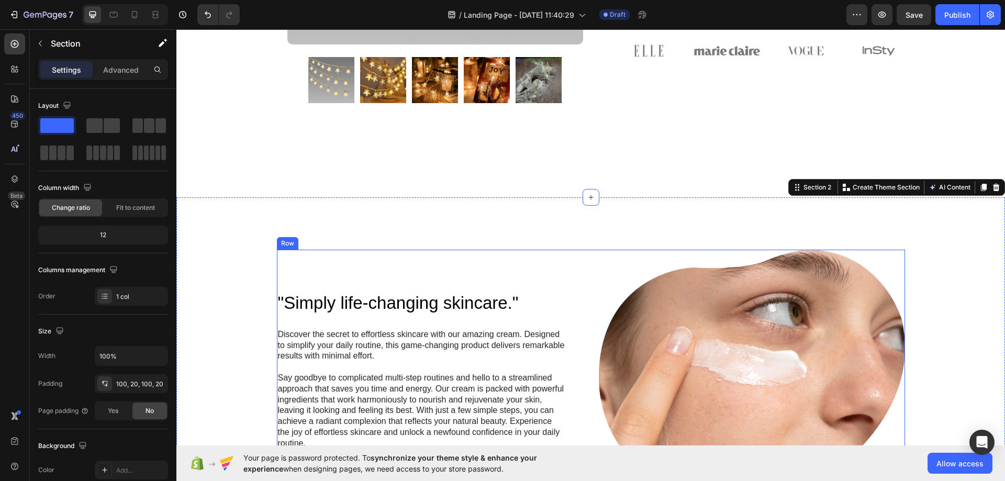
click at [286, 237] on div "Row" at bounding box center [287, 243] width 21 height 13
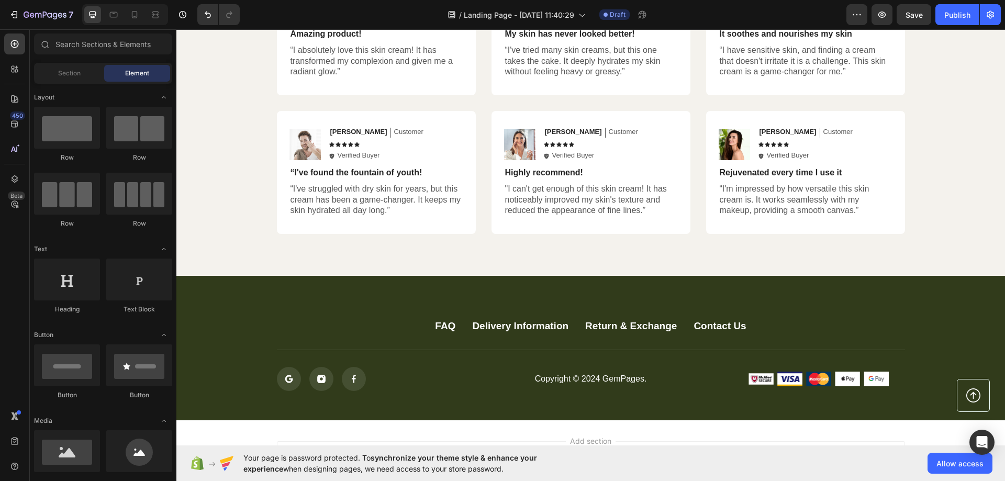
scroll to position [2785, 0]
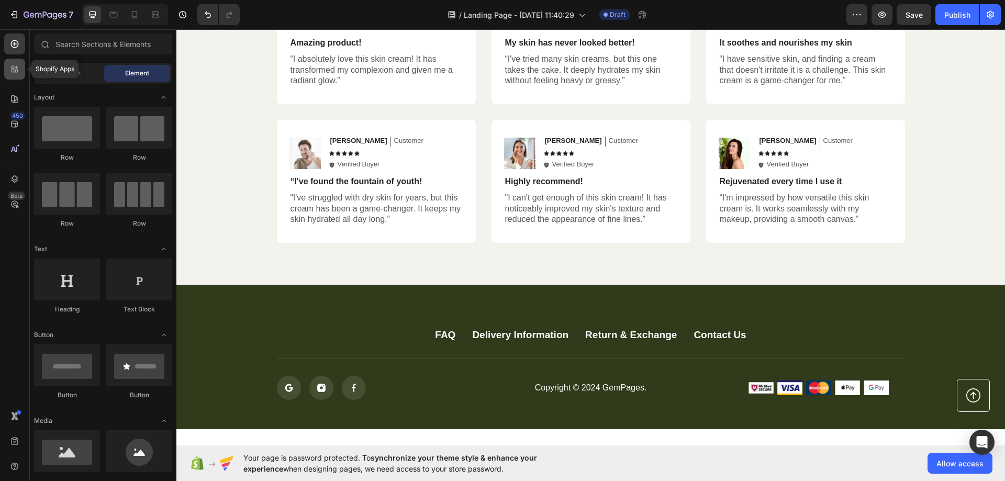
click at [19, 68] on icon at bounding box center [14, 69] width 10 height 10
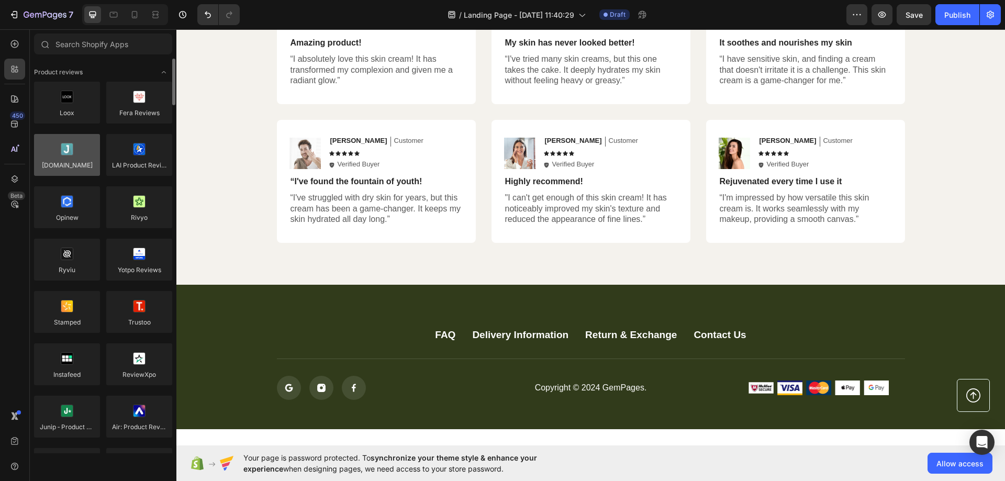
click at [71, 154] on div at bounding box center [67, 155] width 66 height 42
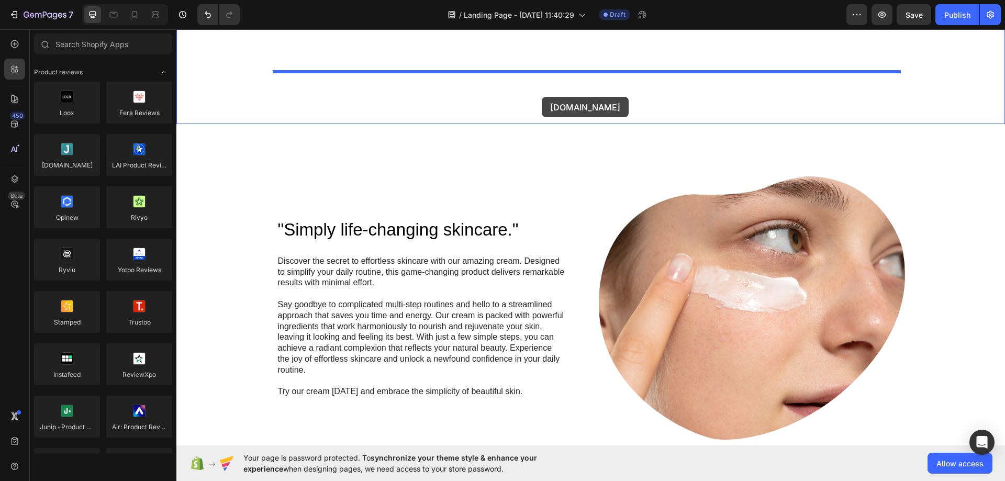
scroll to position [626, 0]
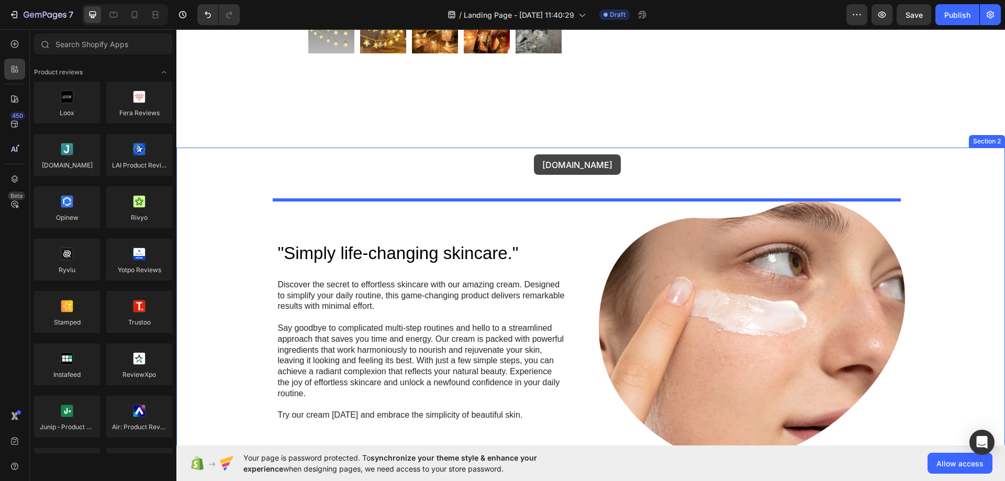
drag, startPoint x: 234, startPoint y: 139, endPoint x: 534, endPoint y: 154, distance: 299.8
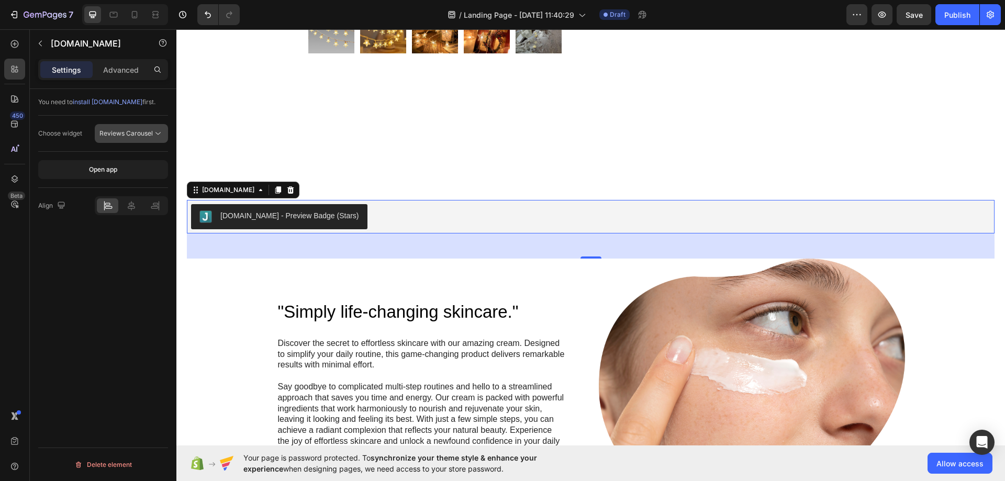
click at [139, 136] on span "Reviews Carousel" at bounding box center [125, 133] width 53 height 8
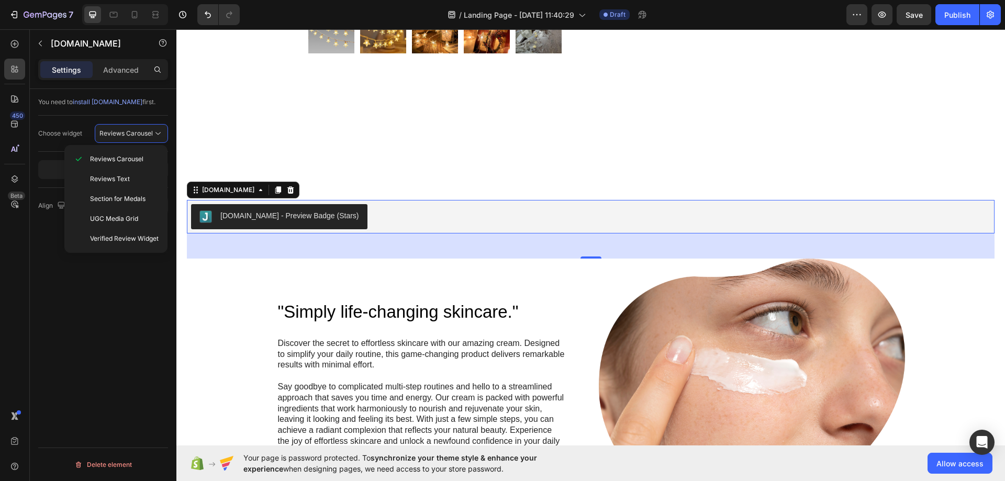
click at [74, 288] on div "You need to install [DOMAIN_NAME] first. Choose widget Reviews Carousel Open ap…" at bounding box center [103, 300] width 147 height 422
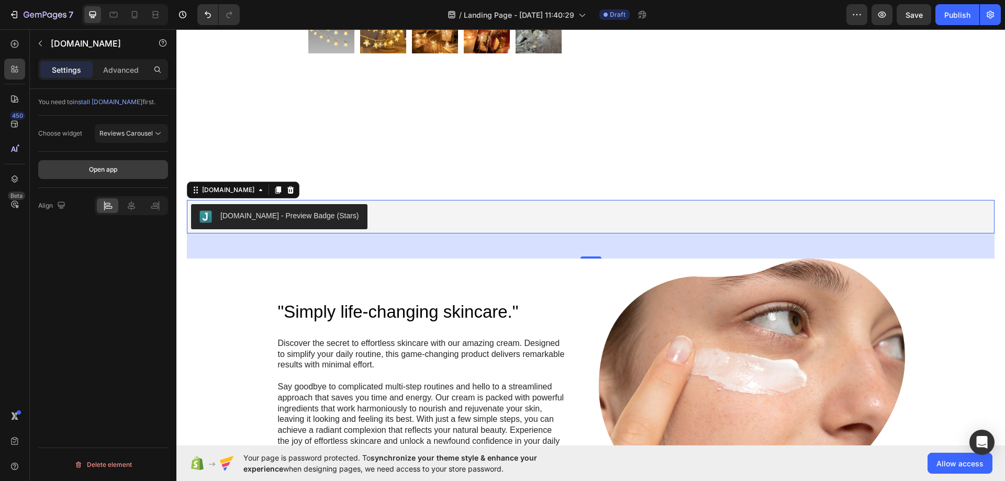
click at [96, 166] on div "Open app" at bounding box center [103, 169] width 28 height 9
click at [18, 62] on div at bounding box center [14, 69] width 21 height 21
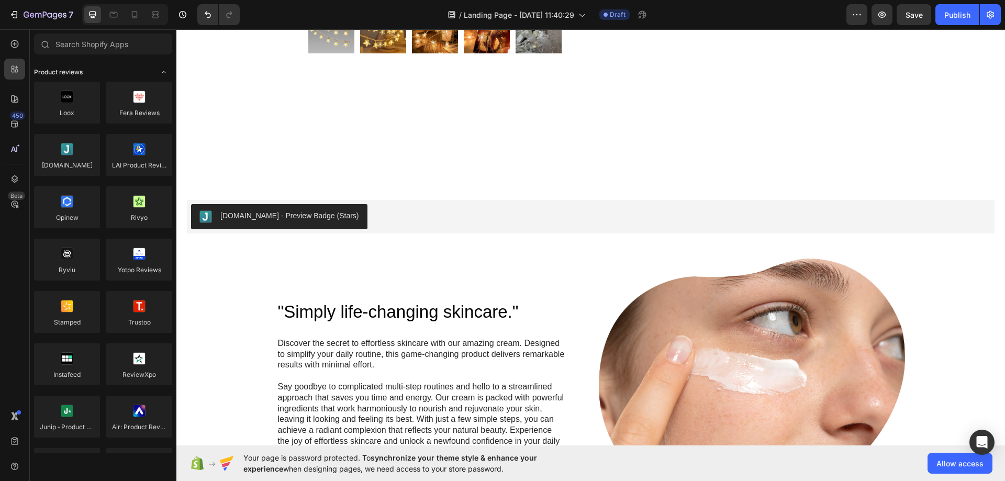
click at [105, 75] on div "Product reviews" at bounding box center [103, 72] width 138 height 10
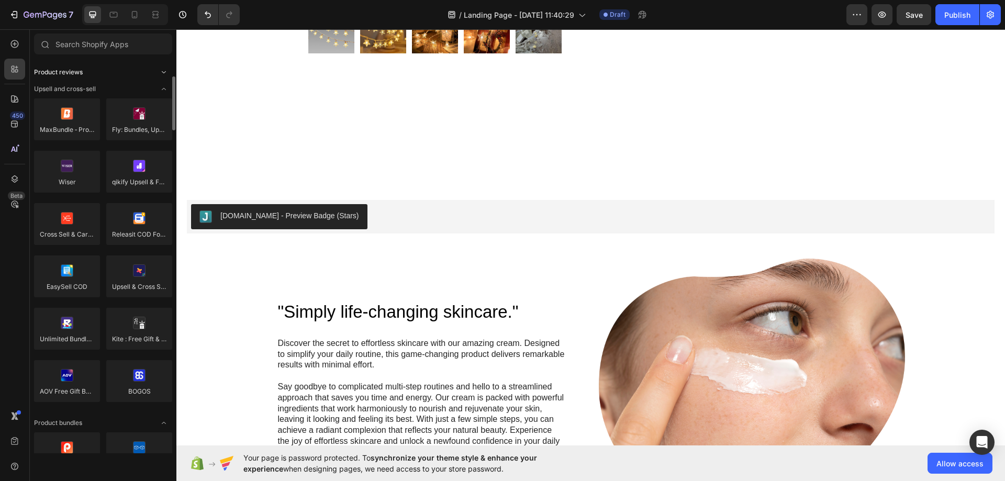
scroll to position [16, 0]
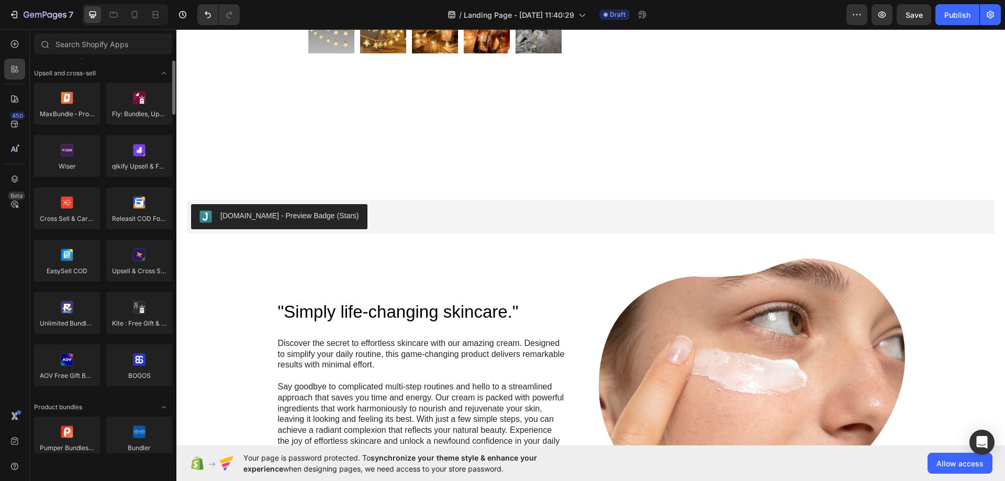
click at [105, 75] on div "Upsell and cross-sell" at bounding box center [103, 73] width 138 height 10
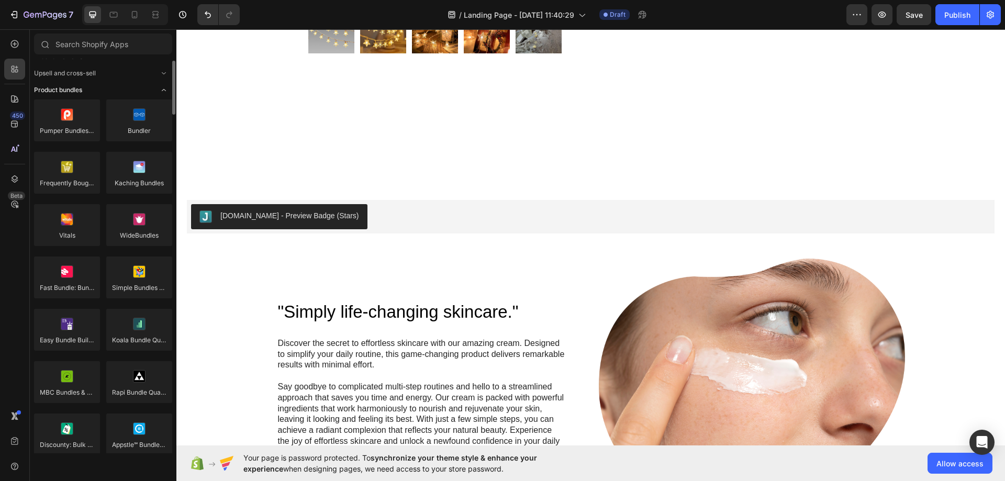
click at [118, 86] on div "Product bundles" at bounding box center [103, 90] width 138 height 10
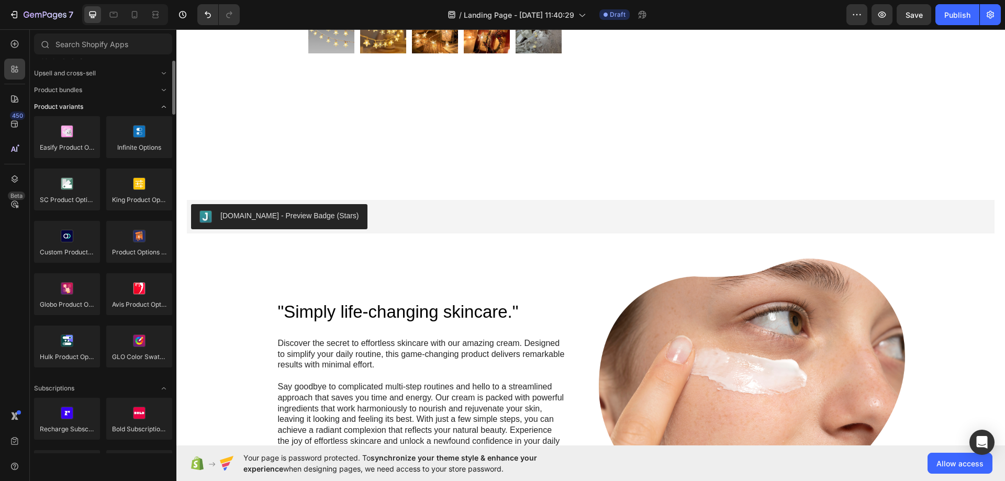
click at [134, 104] on div "Product variants" at bounding box center [103, 107] width 138 height 10
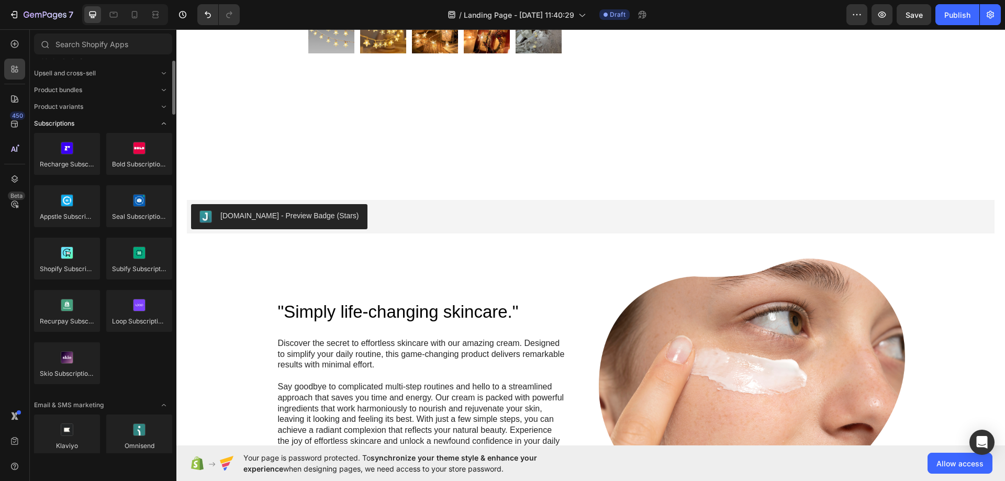
click at [140, 125] on div "Subscriptions" at bounding box center [103, 123] width 138 height 10
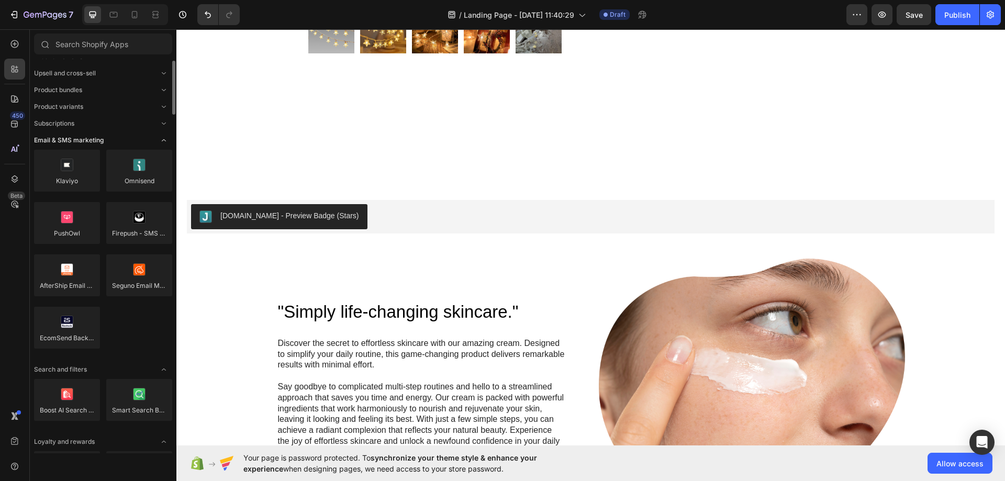
click at [125, 138] on div "Email & SMS marketing" at bounding box center [103, 140] width 138 height 10
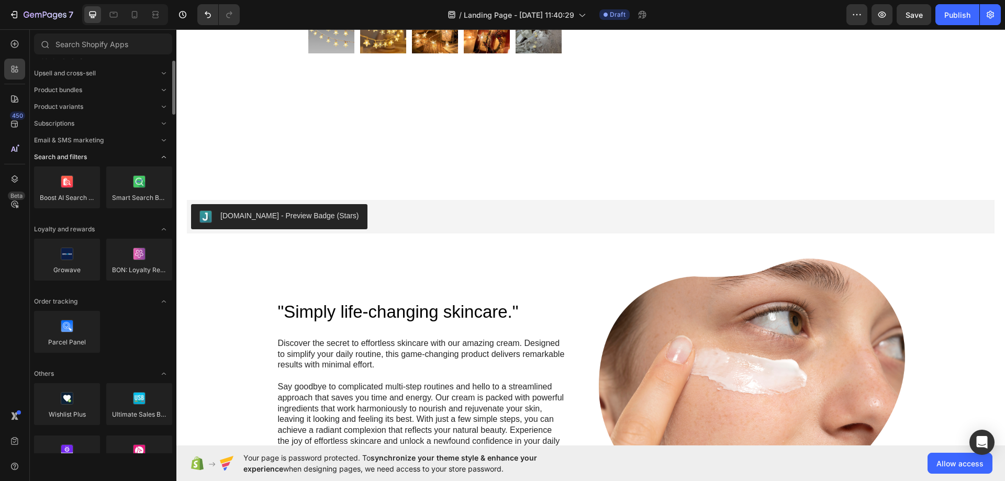
click at [125, 158] on div "Search and filters" at bounding box center [103, 157] width 138 height 10
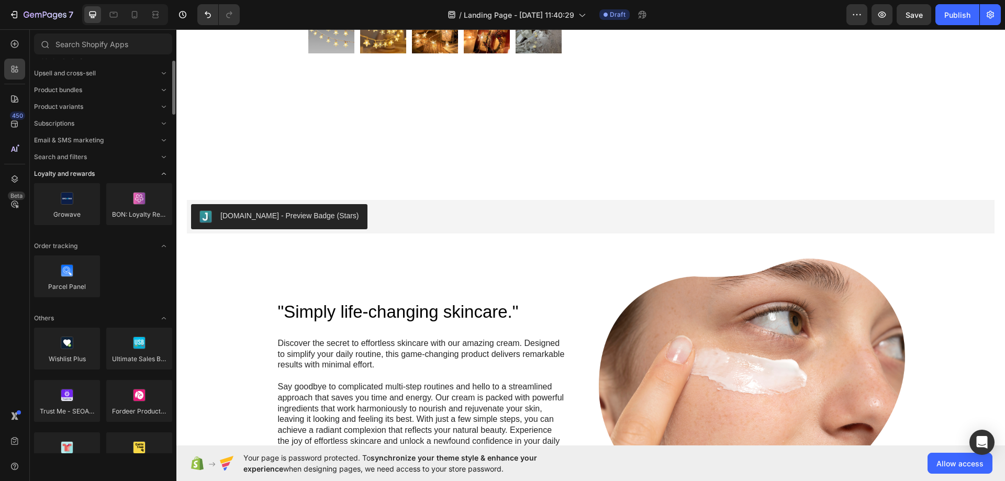
click at [117, 176] on div "Loyalty and rewards" at bounding box center [103, 174] width 138 height 10
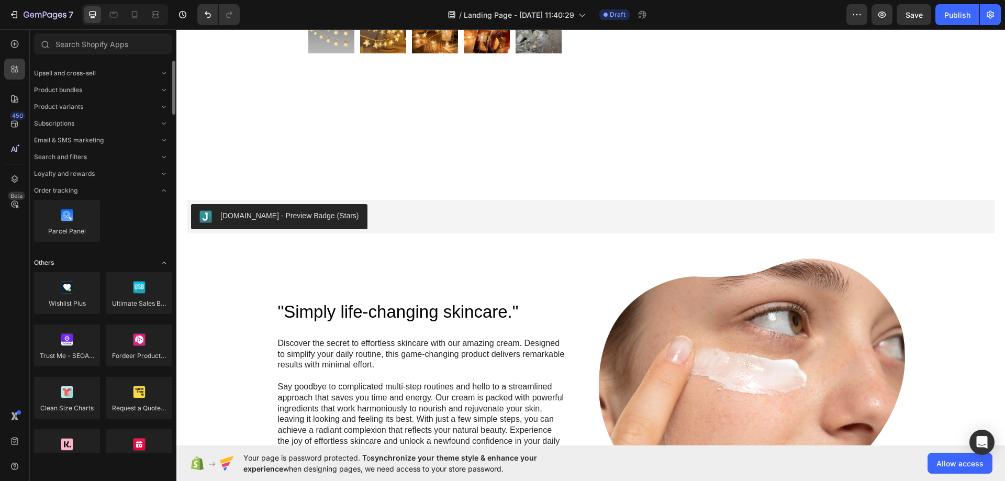
click at [88, 261] on div "Others" at bounding box center [103, 262] width 138 height 10
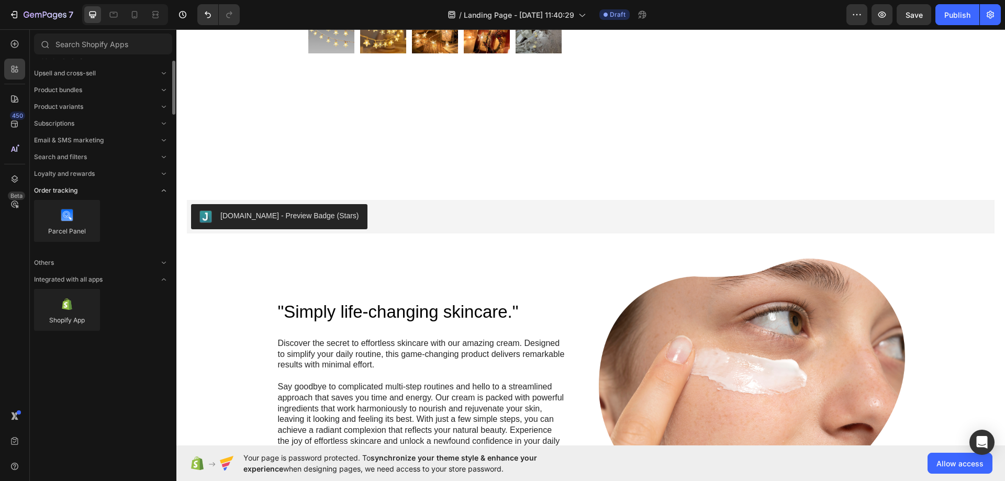
click at [136, 195] on div "Order tracking" at bounding box center [103, 190] width 138 height 10
click at [113, 219] on div "Integrated with all apps" at bounding box center [103, 224] width 138 height 10
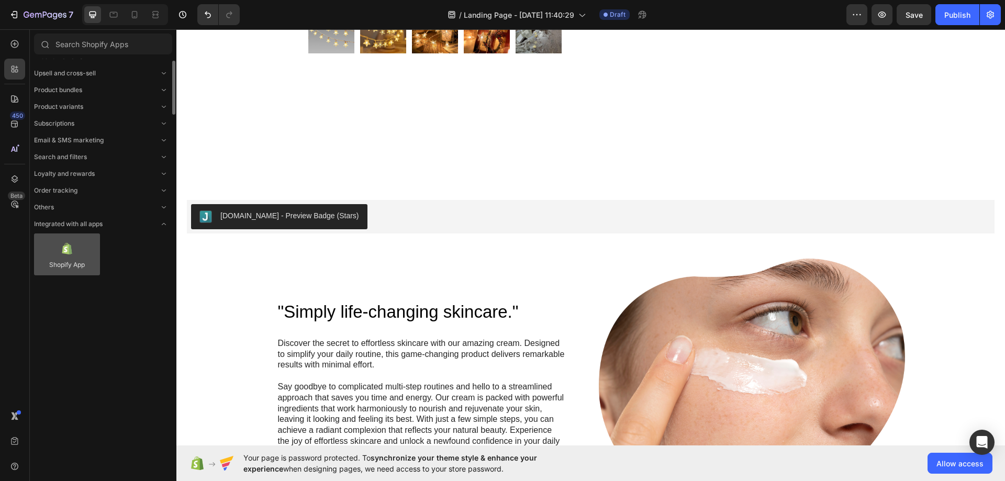
click at [64, 259] on div at bounding box center [67, 254] width 66 height 42
click at [79, 262] on div at bounding box center [67, 270] width 66 height 42
click at [82, 225] on div "Others" at bounding box center [103, 223] width 138 height 10
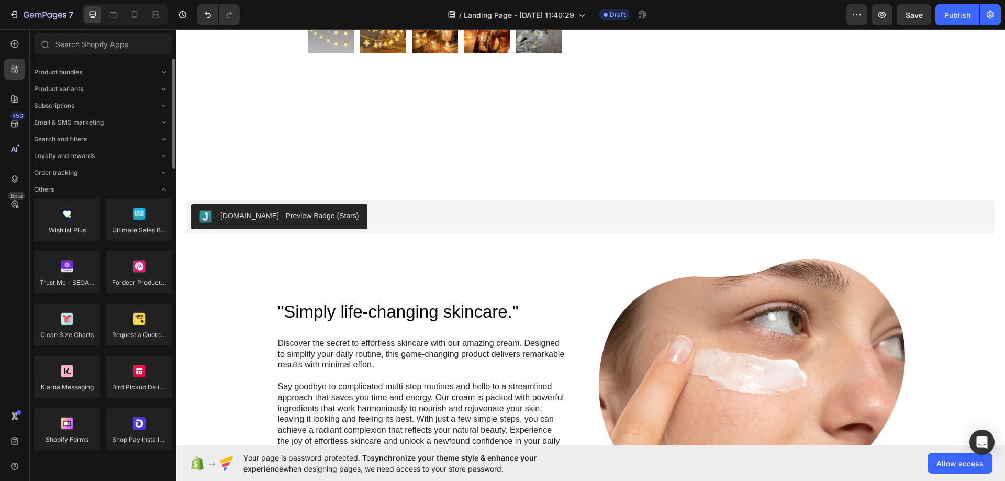
scroll to position [18, 0]
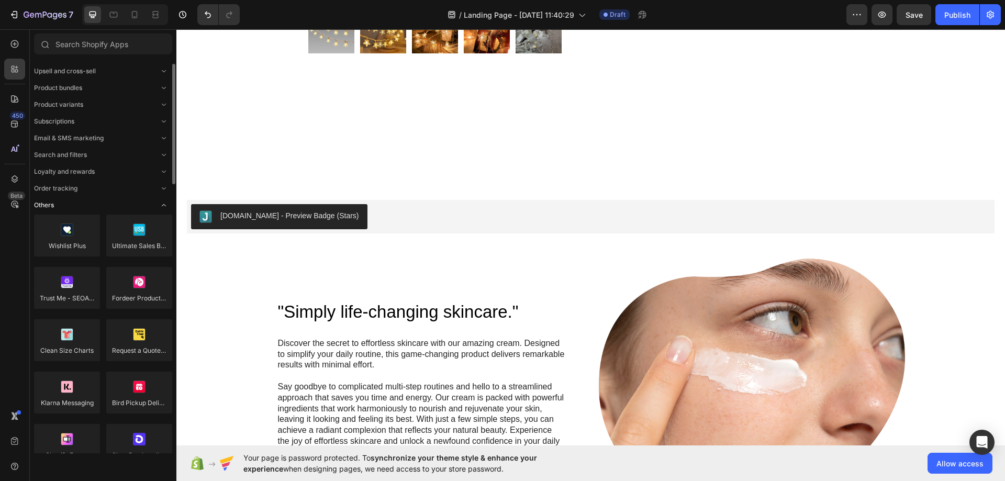
click at [113, 201] on div "Others" at bounding box center [103, 205] width 138 height 10
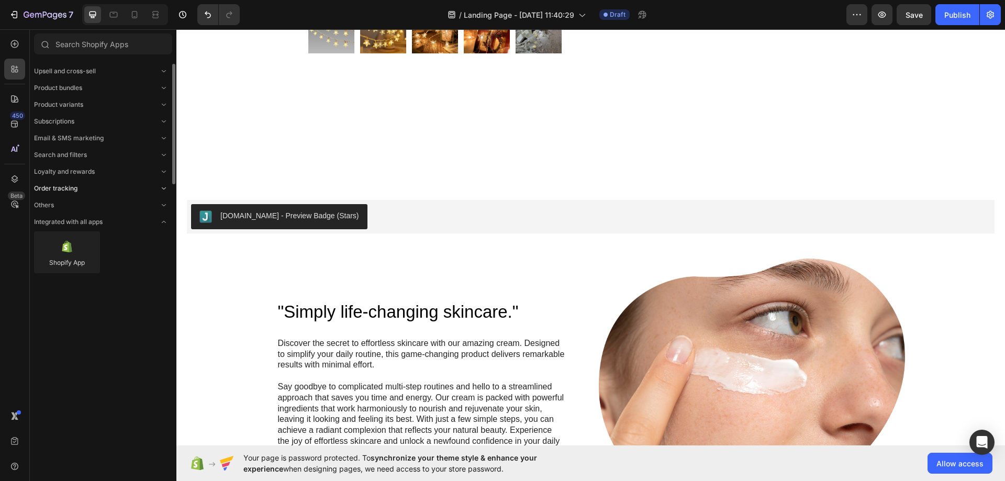
click at [88, 190] on div "Order tracking" at bounding box center [103, 188] width 138 height 10
click at [87, 190] on div "Order tracking" at bounding box center [103, 188] width 138 height 10
click at [86, 170] on span "Loyalty and rewards" at bounding box center [64, 171] width 61 height 9
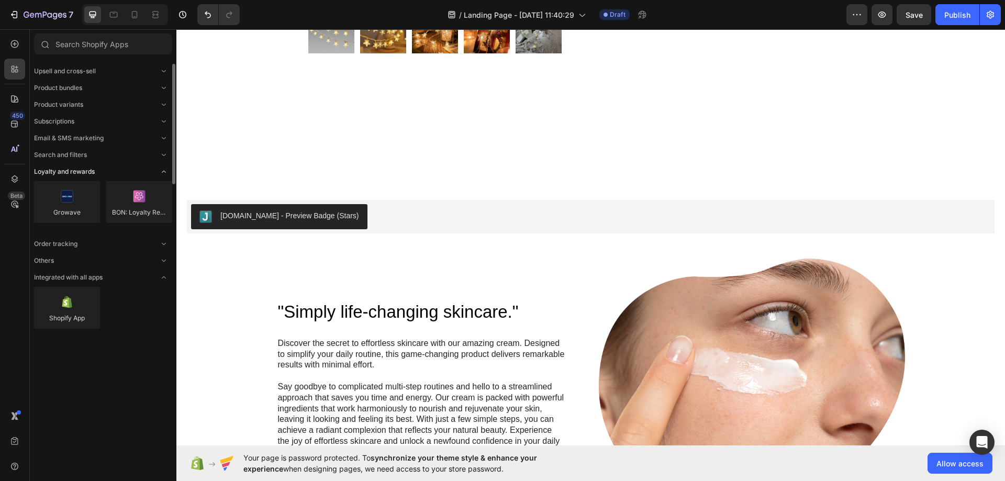
click at [86, 170] on span "Loyalty and rewards" at bounding box center [64, 171] width 61 height 9
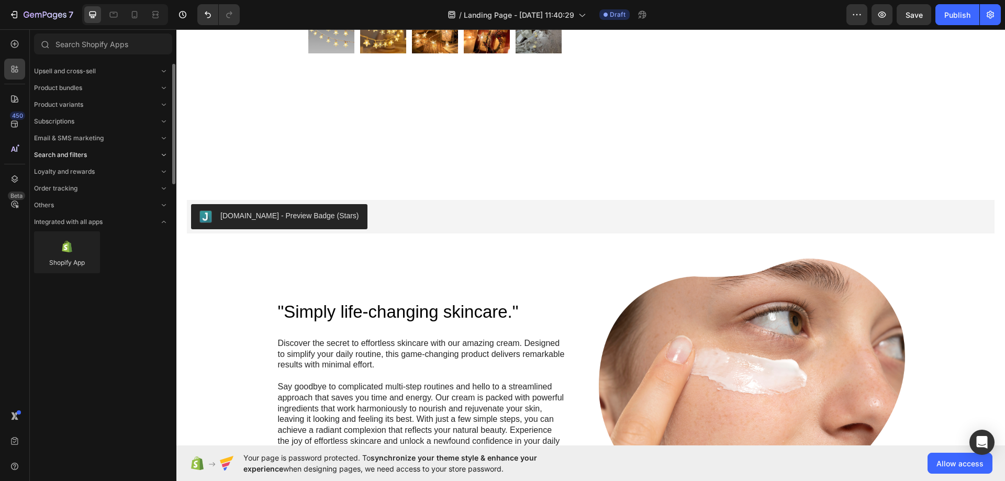
click at [86, 153] on span "Search and filters" at bounding box center [60, 154] width 53 height 9
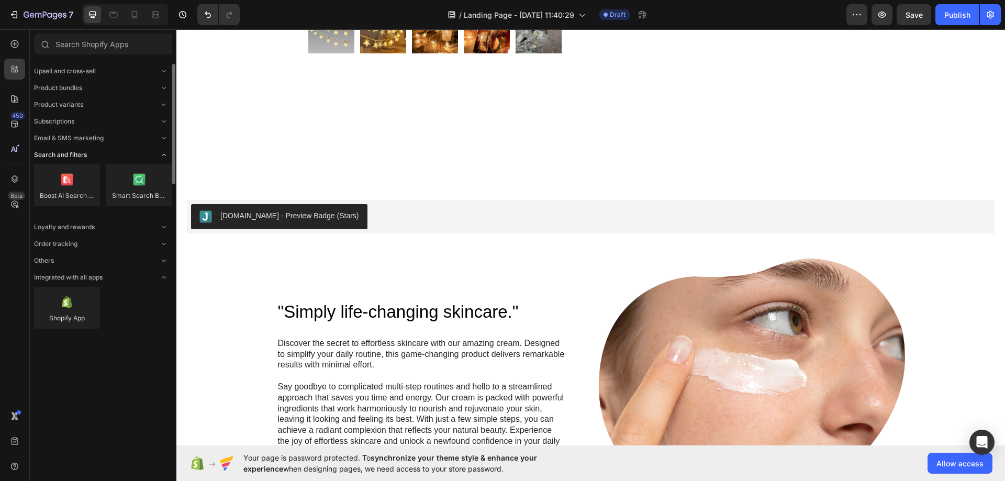
click at [86, 153] on span "Search and filters" at bounding box center [60, 154] width 53 height 9
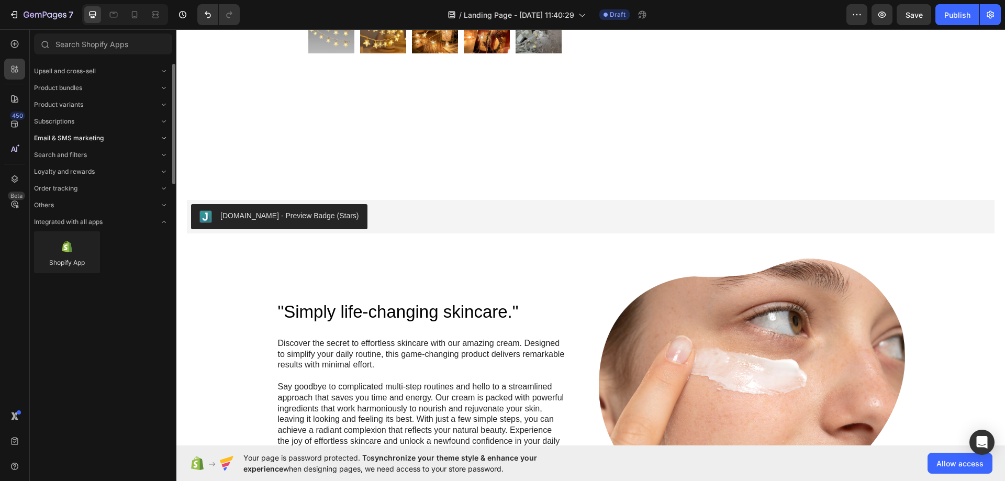
click at [76, 140] on span "Email & SMS marketing" at bounding box center [69, 137] width 70 height 9
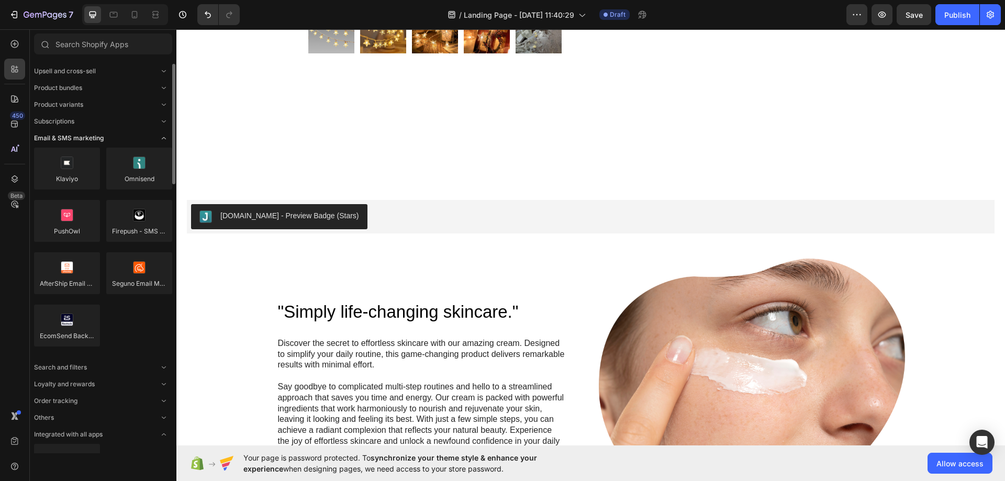
click at [76, 140] on span "Email & SMS marketing" at bounding box center [69, 137] width 70 height 9
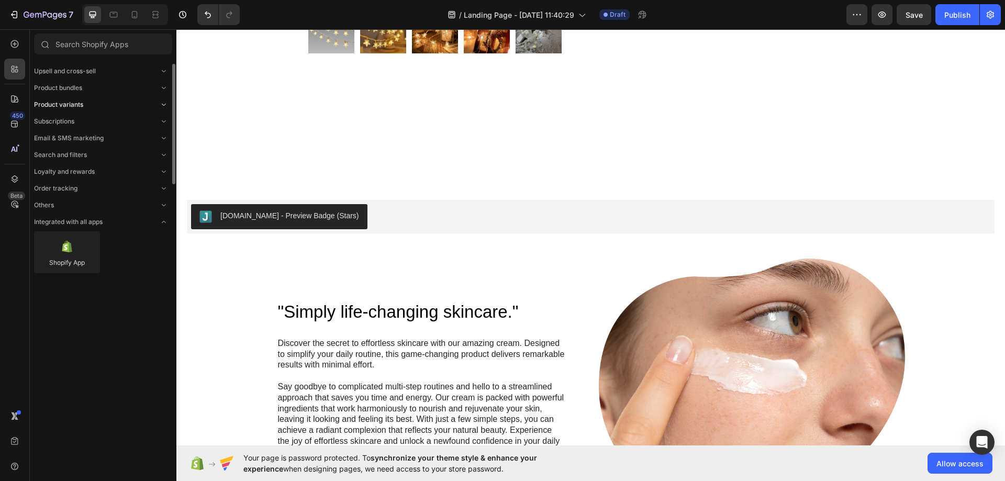
click at [75, 104] on span "Product variants" at bounding box center [58, 104] width 49 height 9
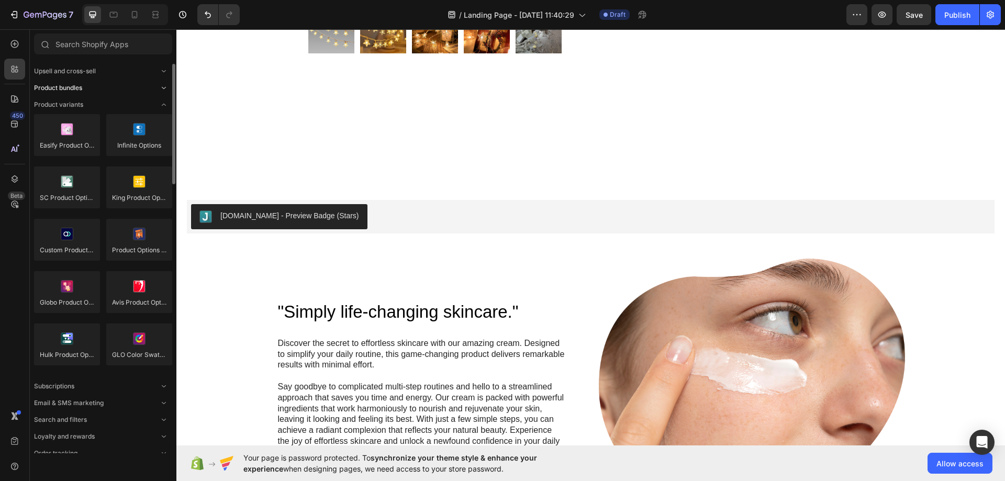
click at [95, 88] on div "Product bundles" at bounding box center [103, 88] width 138 height 10
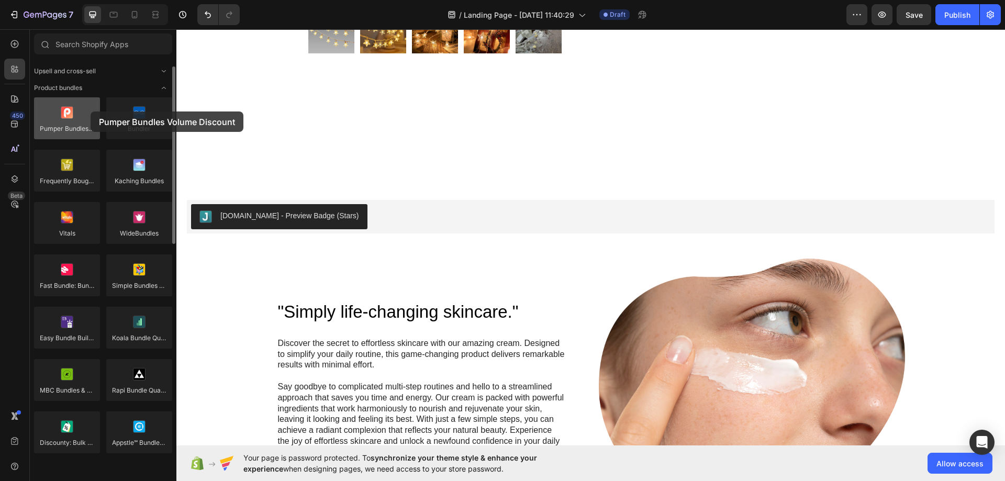
click at [91, 111] on div at bounding box center [67, 118] width 66 height 42
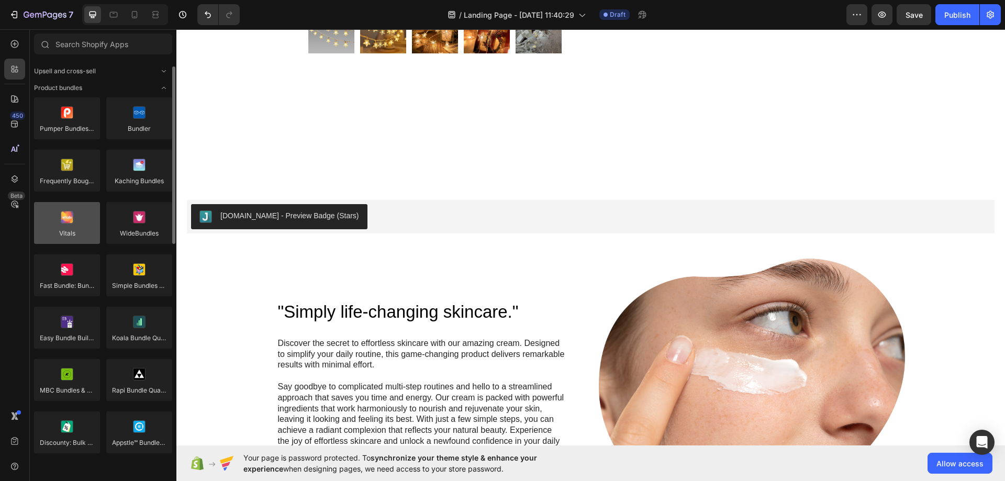
click at [83, 219] on div at bounding box center [67, 223] width 66 height 42
